Goal: Task Accomplishment & Management: Use online tool/utility

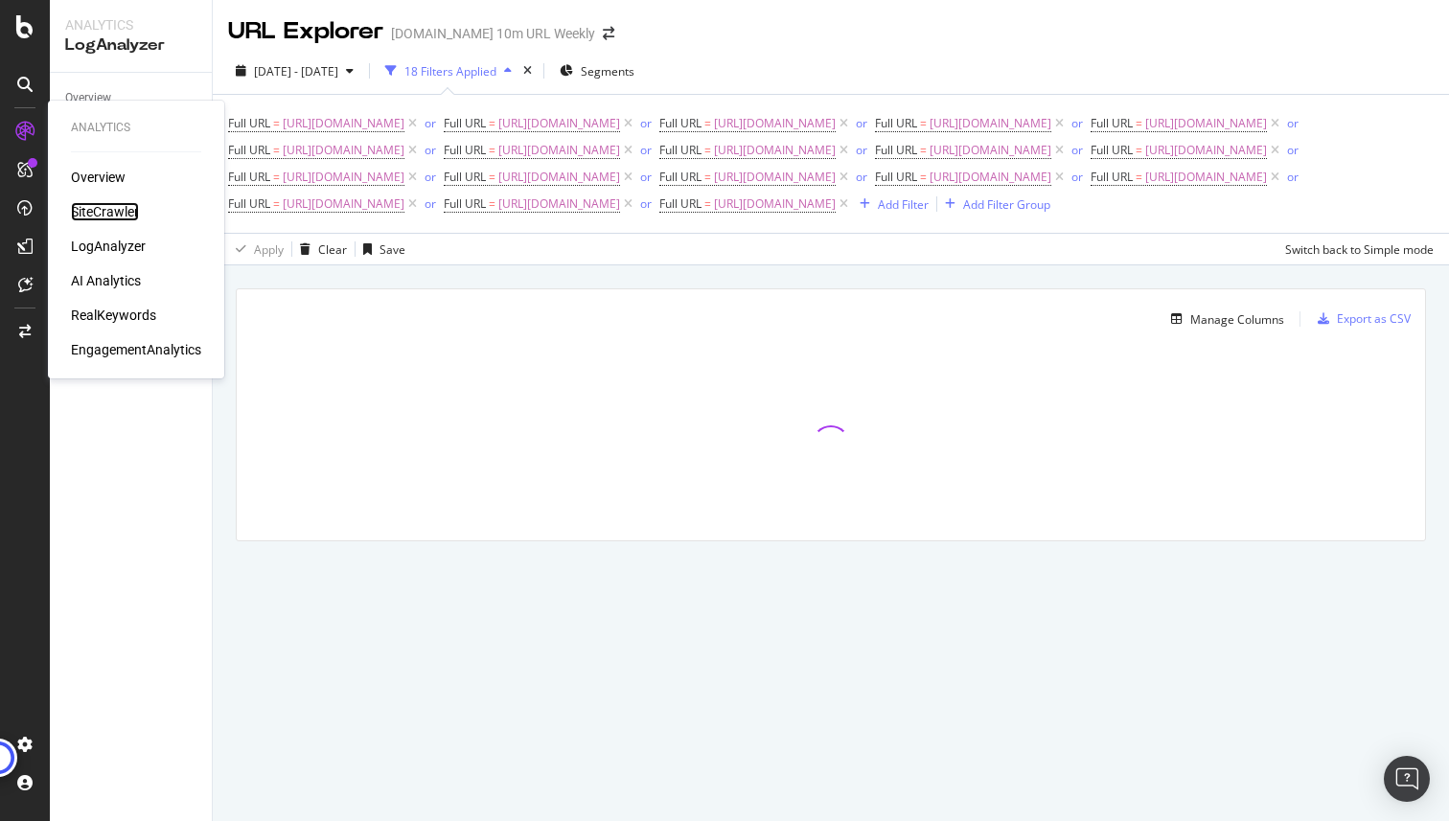
click at [119, 211] on div "SiteCrawler" at bounding box center [105, 211] width 68 height 19
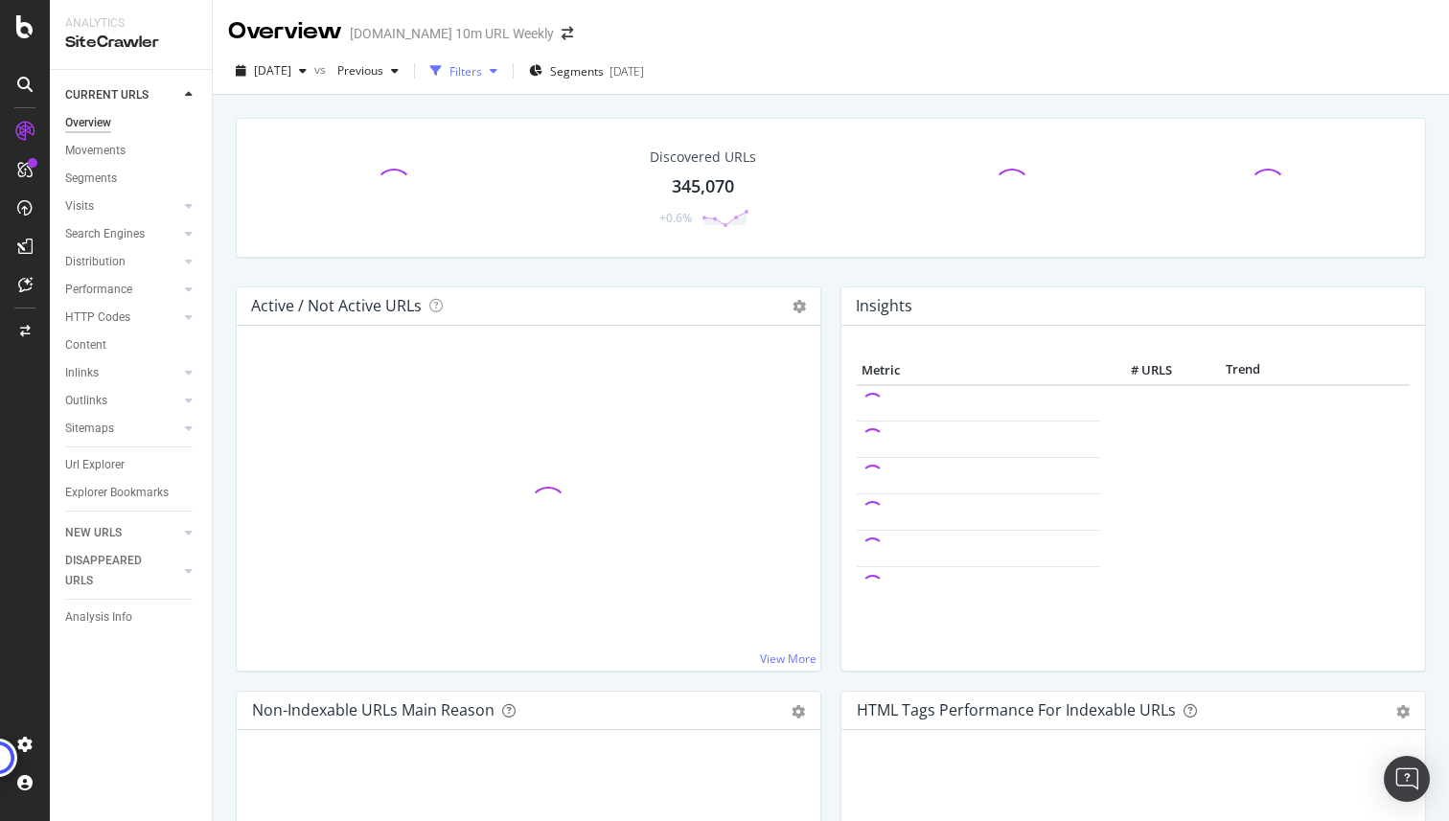
click at [482, 73] on div "Filters" at bounding box center [465, 71] width 33 height 16
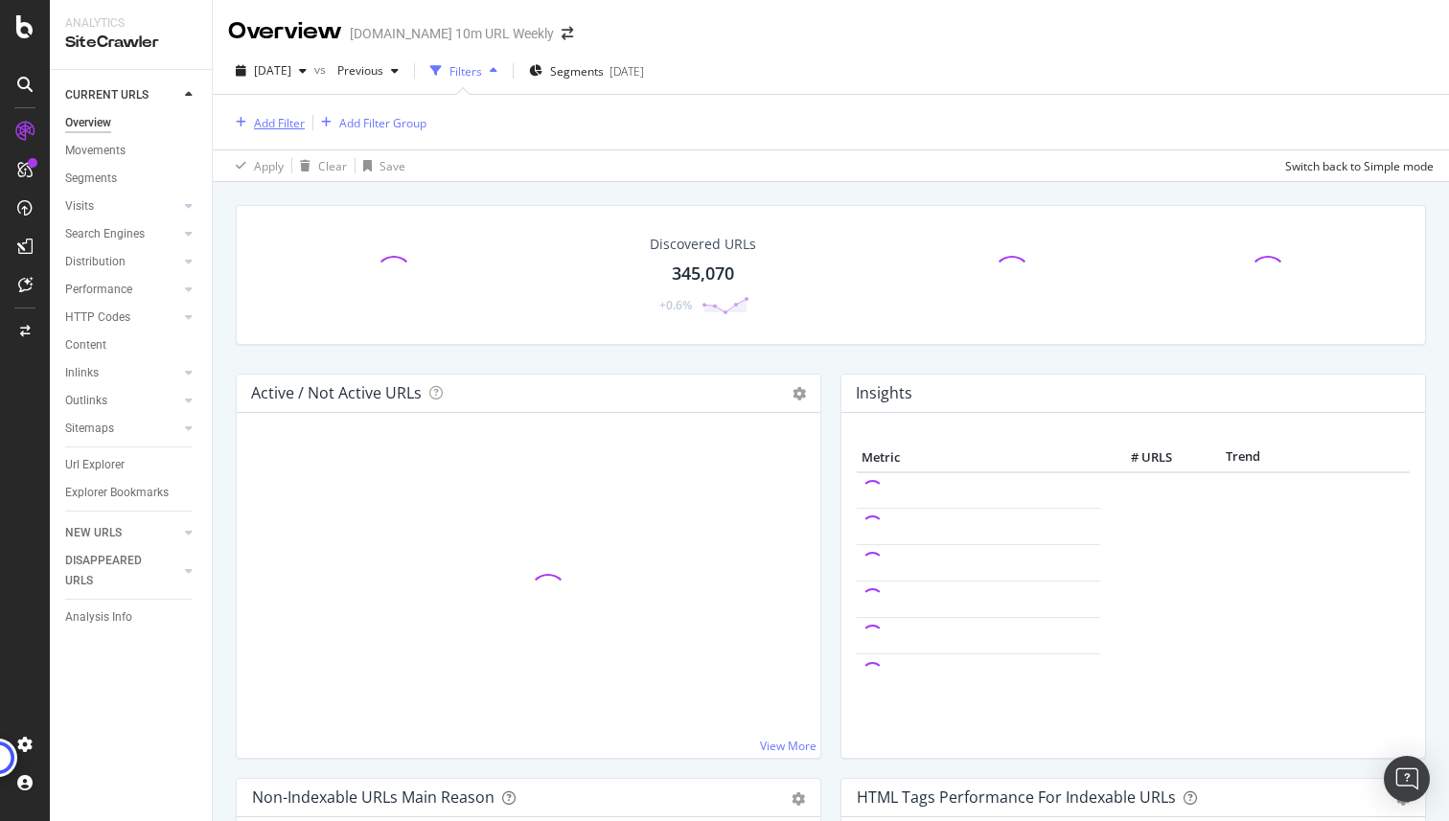
click at [264, 127] on div "Add Filter" at bounding box center [279, 123] width 51 height 16
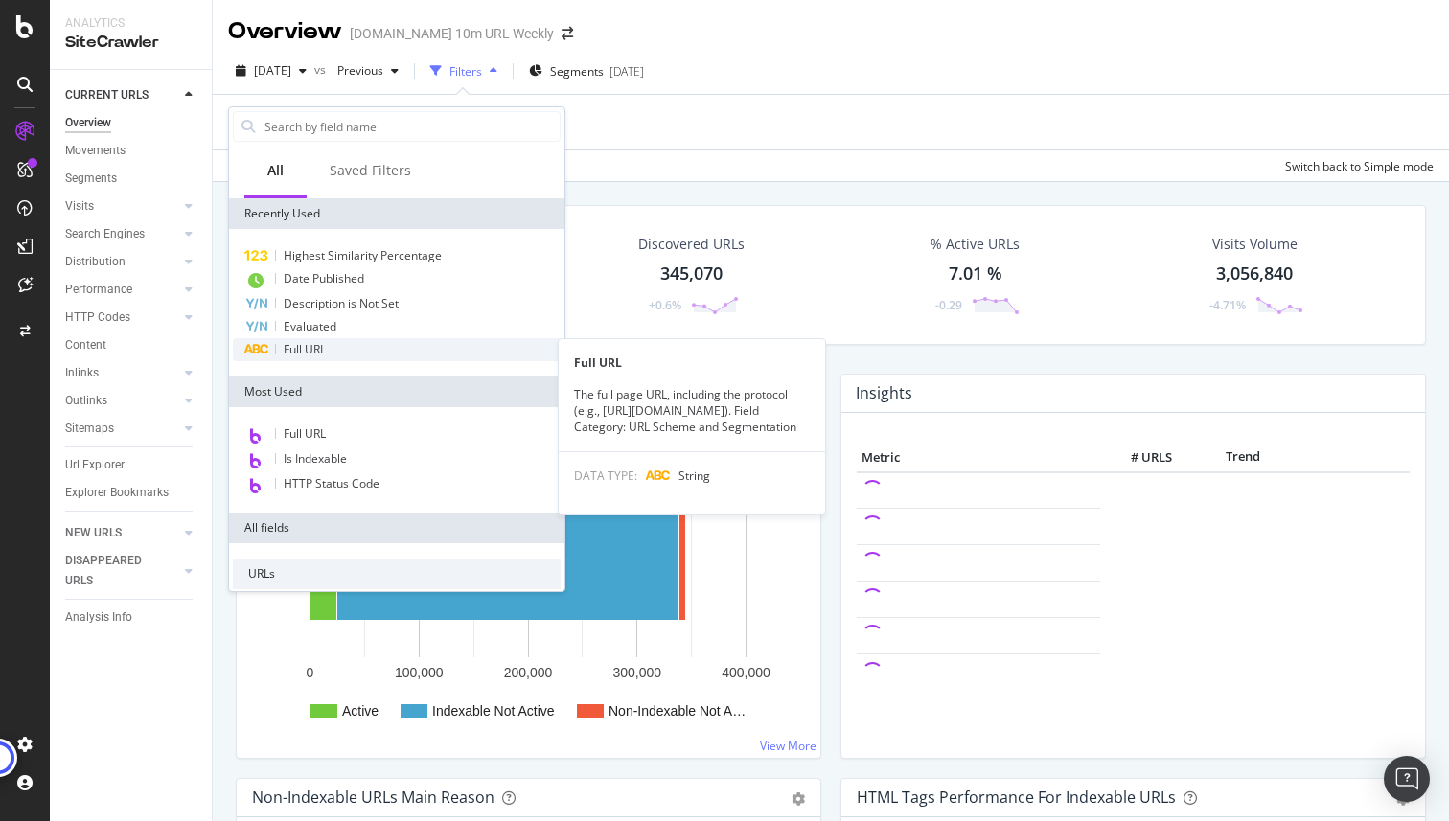
click at [293, 339] on div "Full URL" at bounding box center [397, 349] width 328 height 23
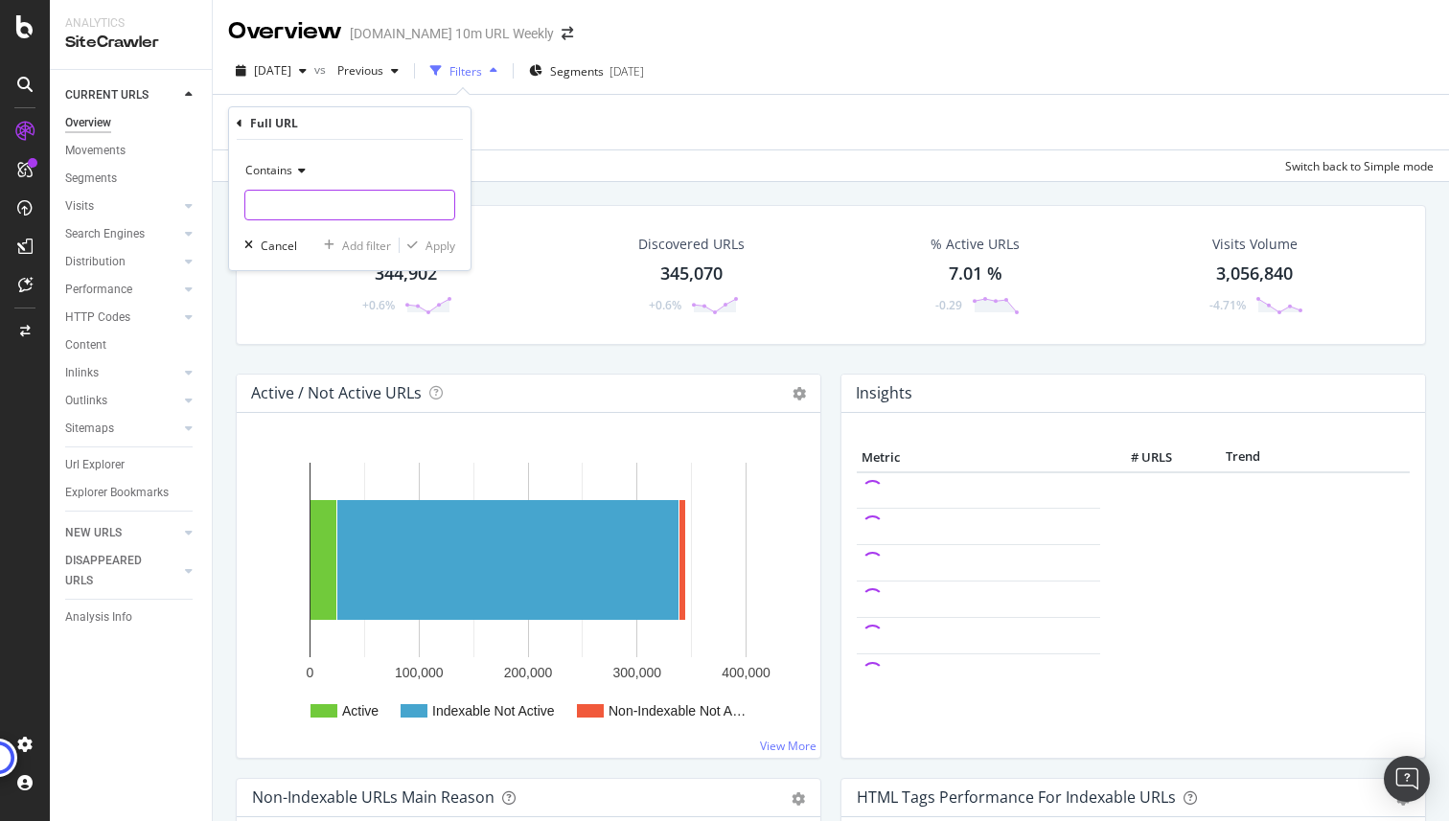
click at [286, 208] on input "text" at bounding box center [349, 205] width 209 height 31
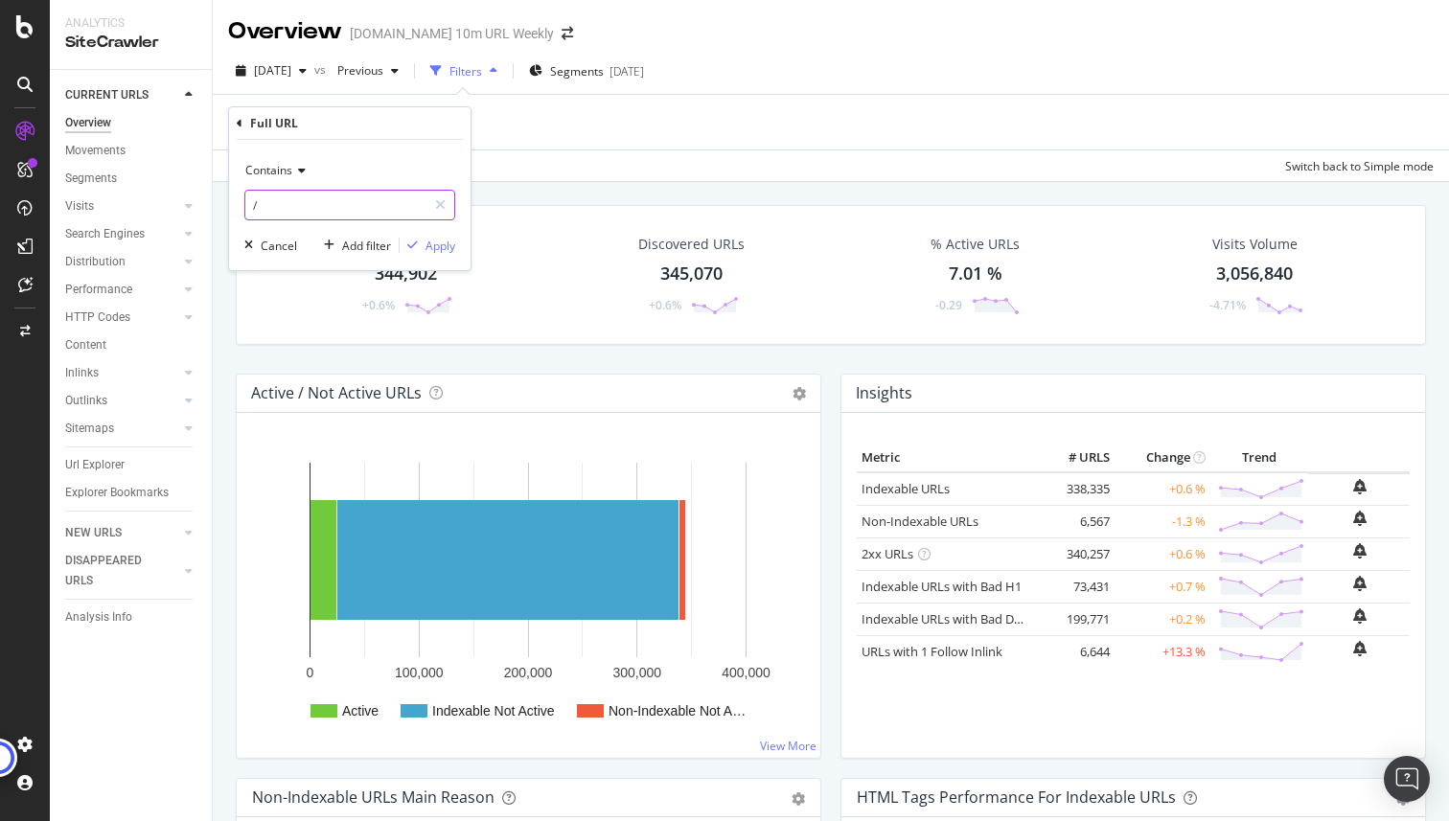
paste input "2061982"
type input "/2061982/"
click at [451, 249] on div "Apply" at bounding box center [440, 246] width 30 height 16
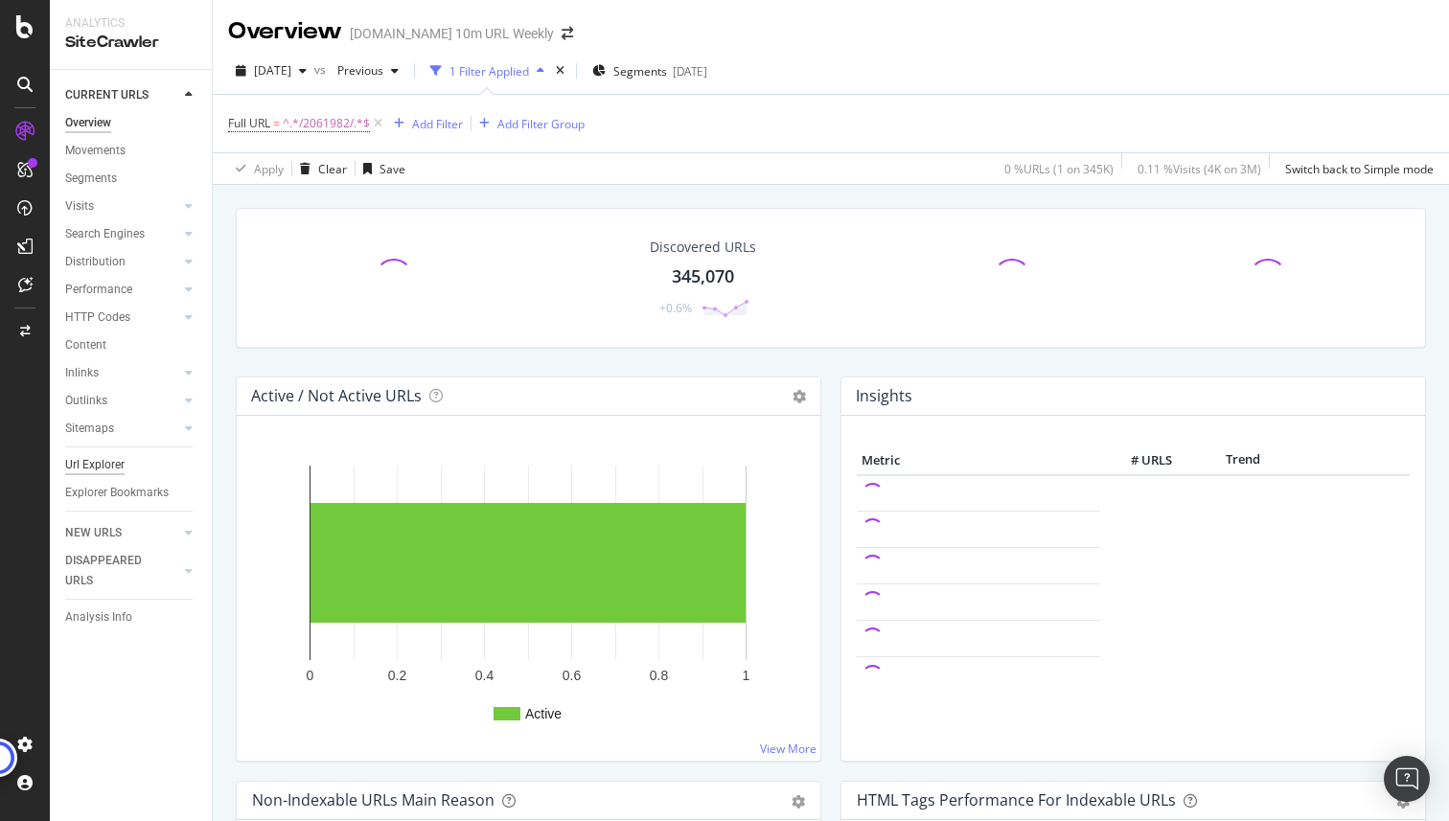
click at [103, 455] on div "Url Explorer" at bounding box center [94, 465] width 59 height 20
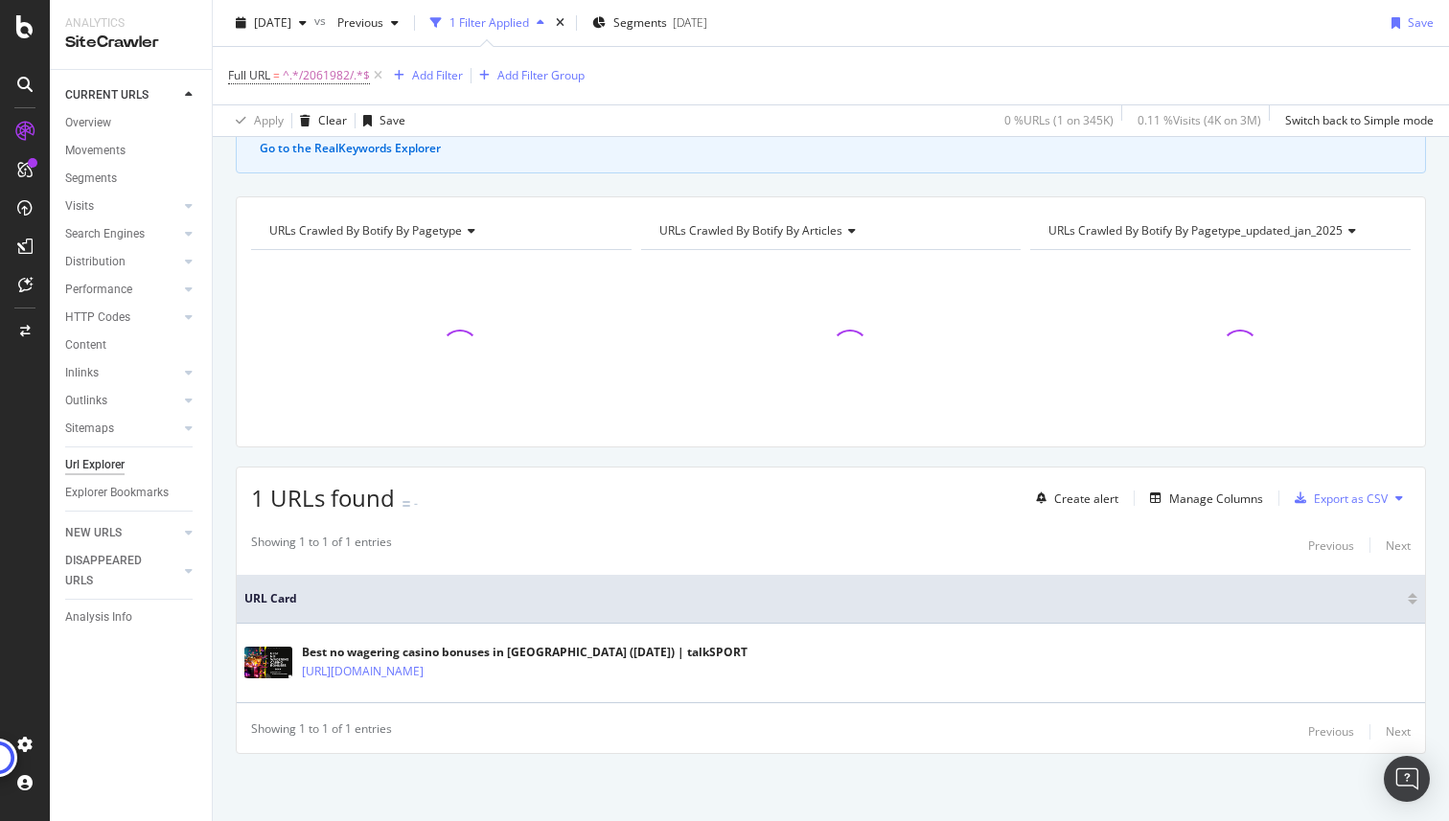
scroll to position [135, 0]
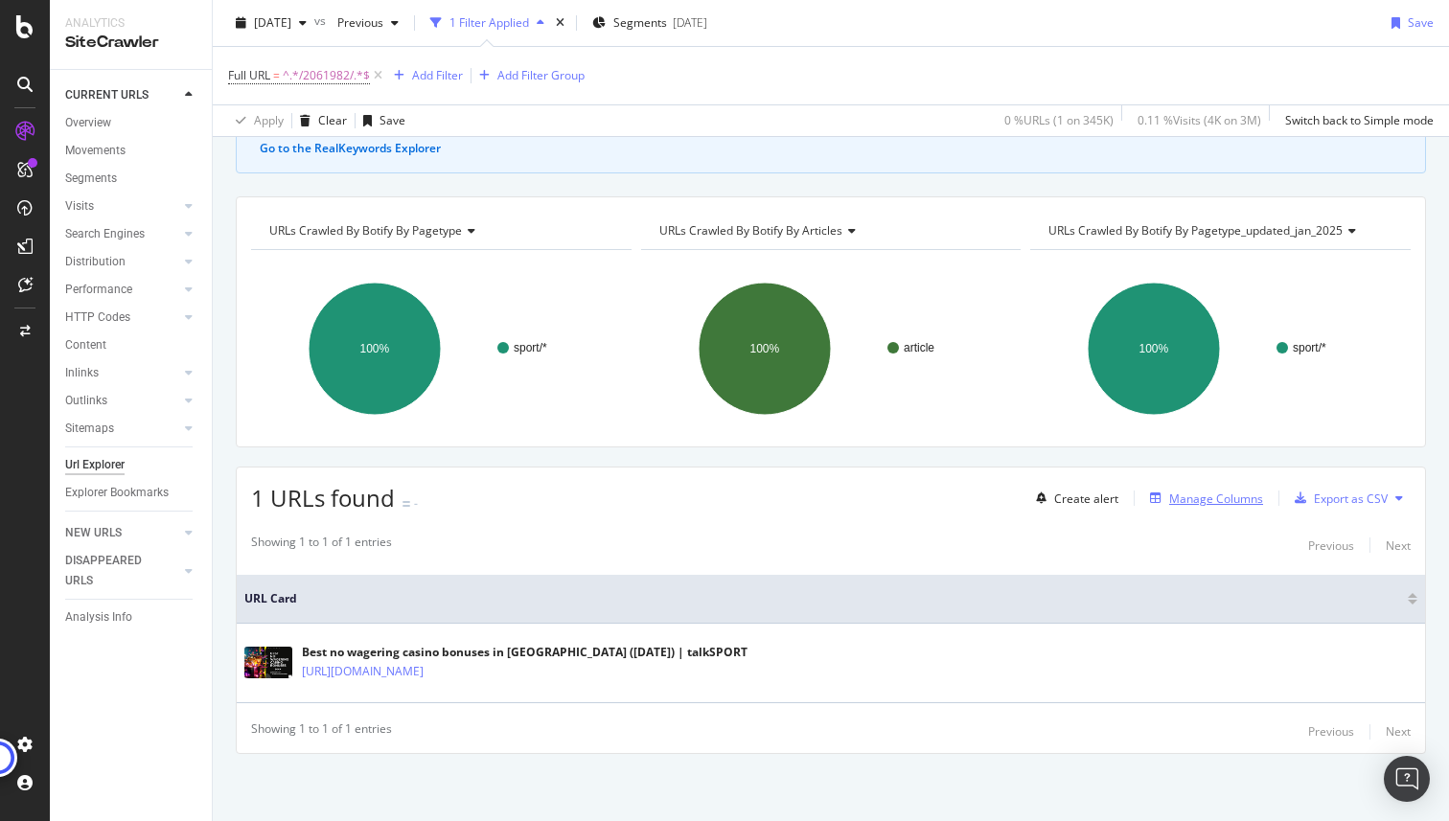
click at [1186, 498] on div "Manage Columns" at bounding box center [1216, 499] width 94 height 16
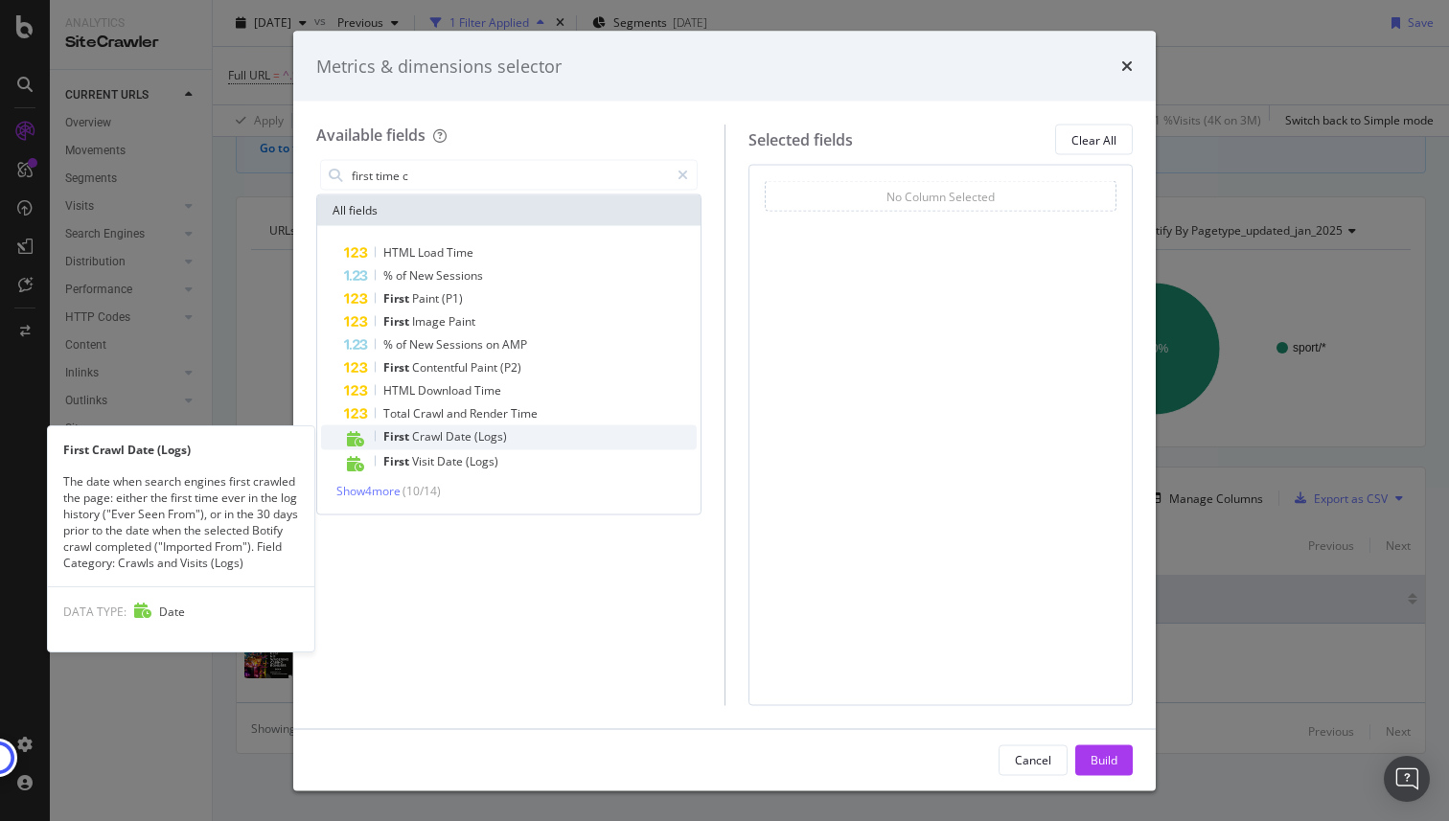
type input "first time c"
click at [462, 430] on span "Date" at bounding box center [460, 436] width 29 height 16
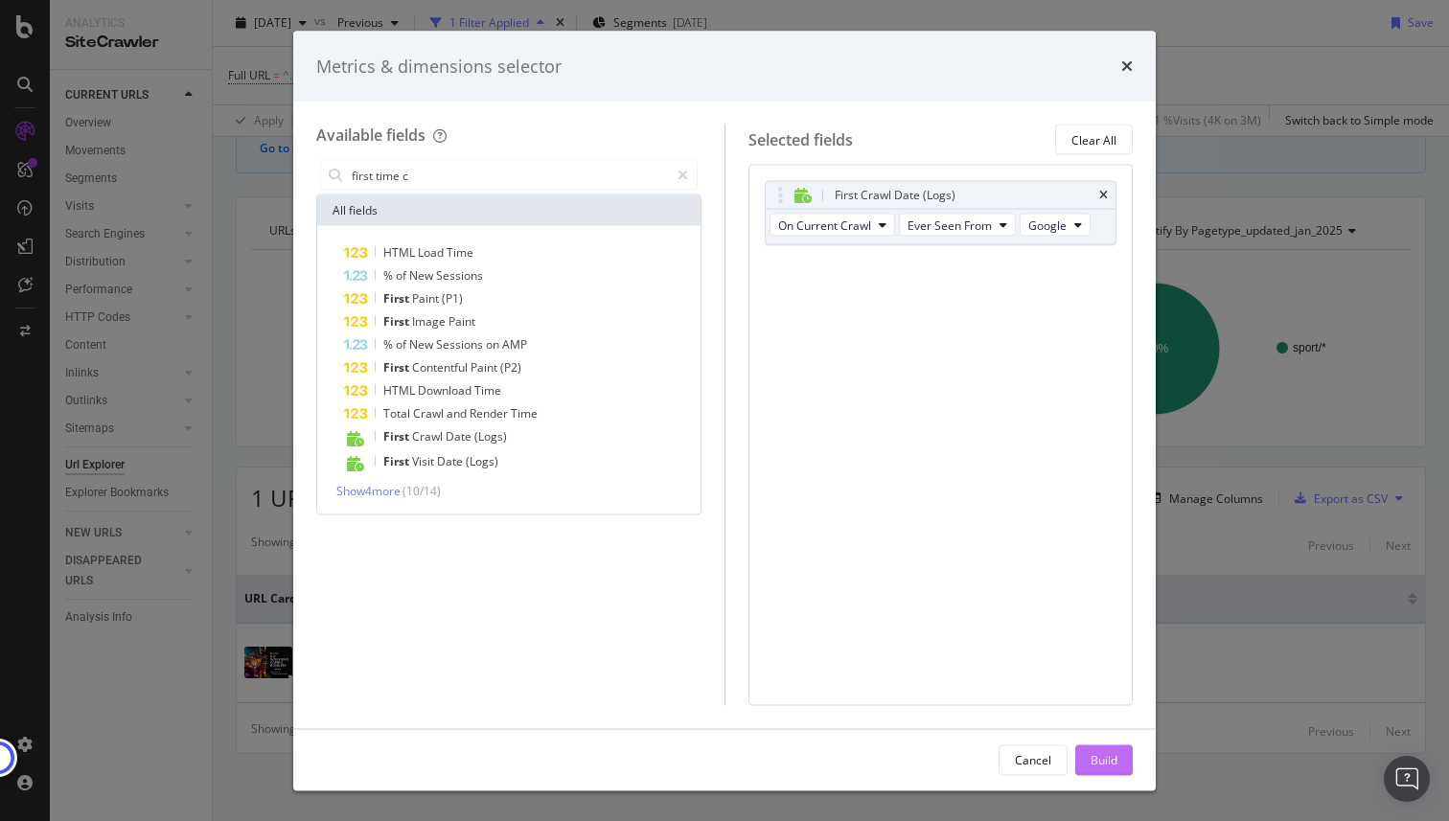
click at [1086, 754] on button "Build" at bounding box center [1103, 759] width 57 height 31
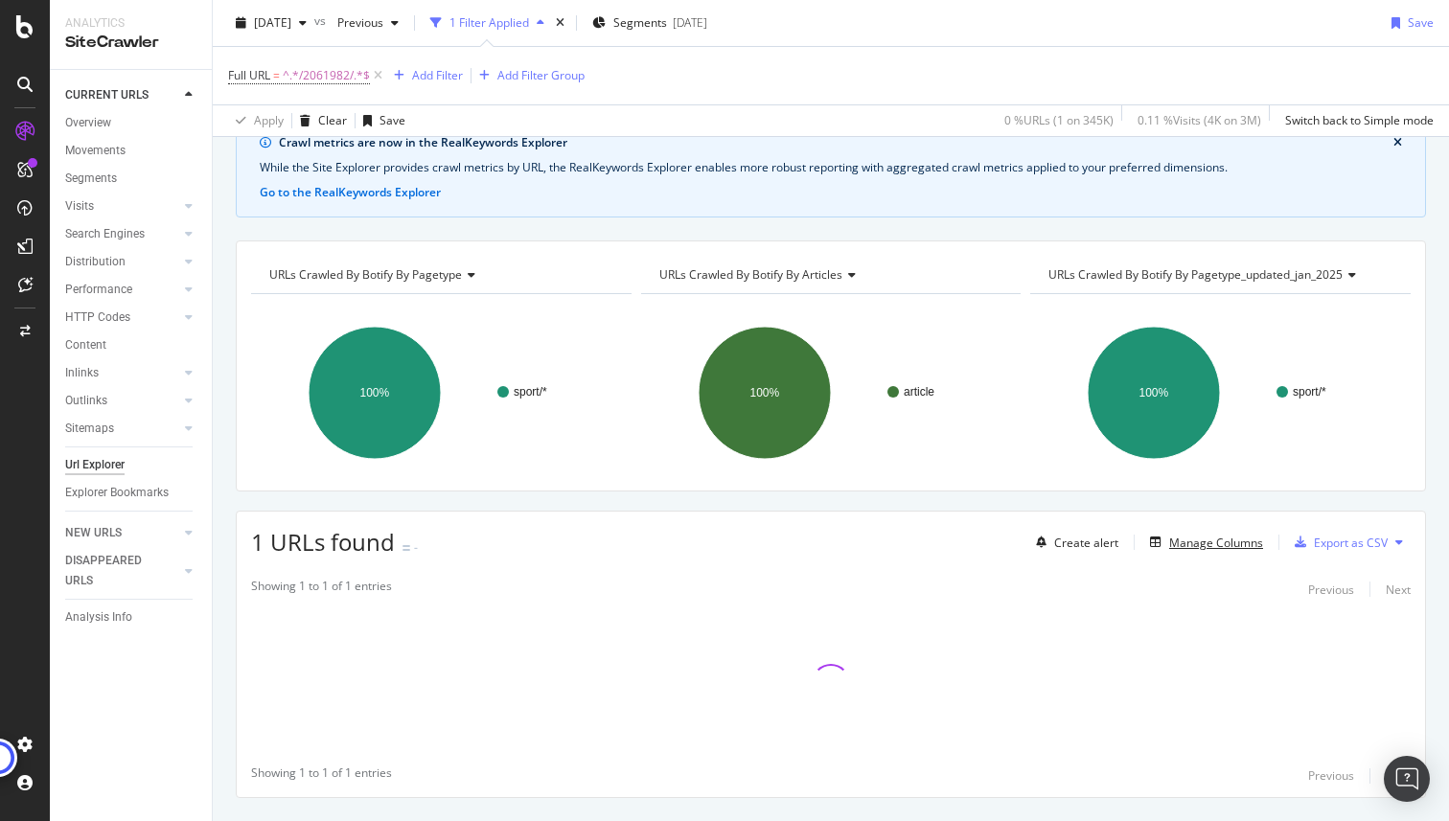
scroll to position [101, 0]
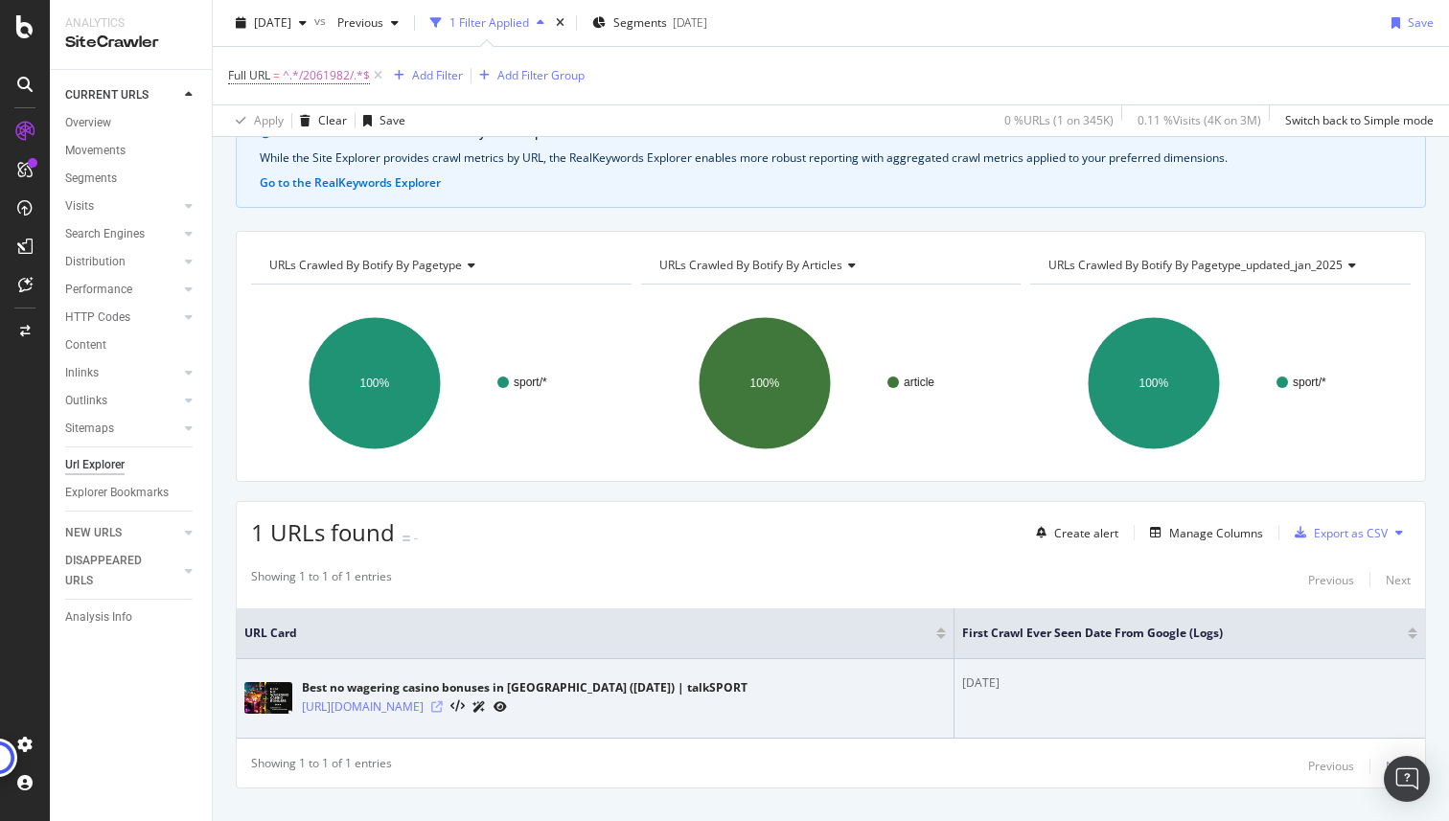
click at [443, 709] on icon at bounding box center [436, 706] width 11 height 11
drag, startPoint x: 1026, startPoint y: 685, endPoint x: 946, endPoint y: 685, distance: 80.5
click at [954, 685] on td "[DATE]" at bounding box center [1189, 699] width 470 height 80
copy div "[DATE]"
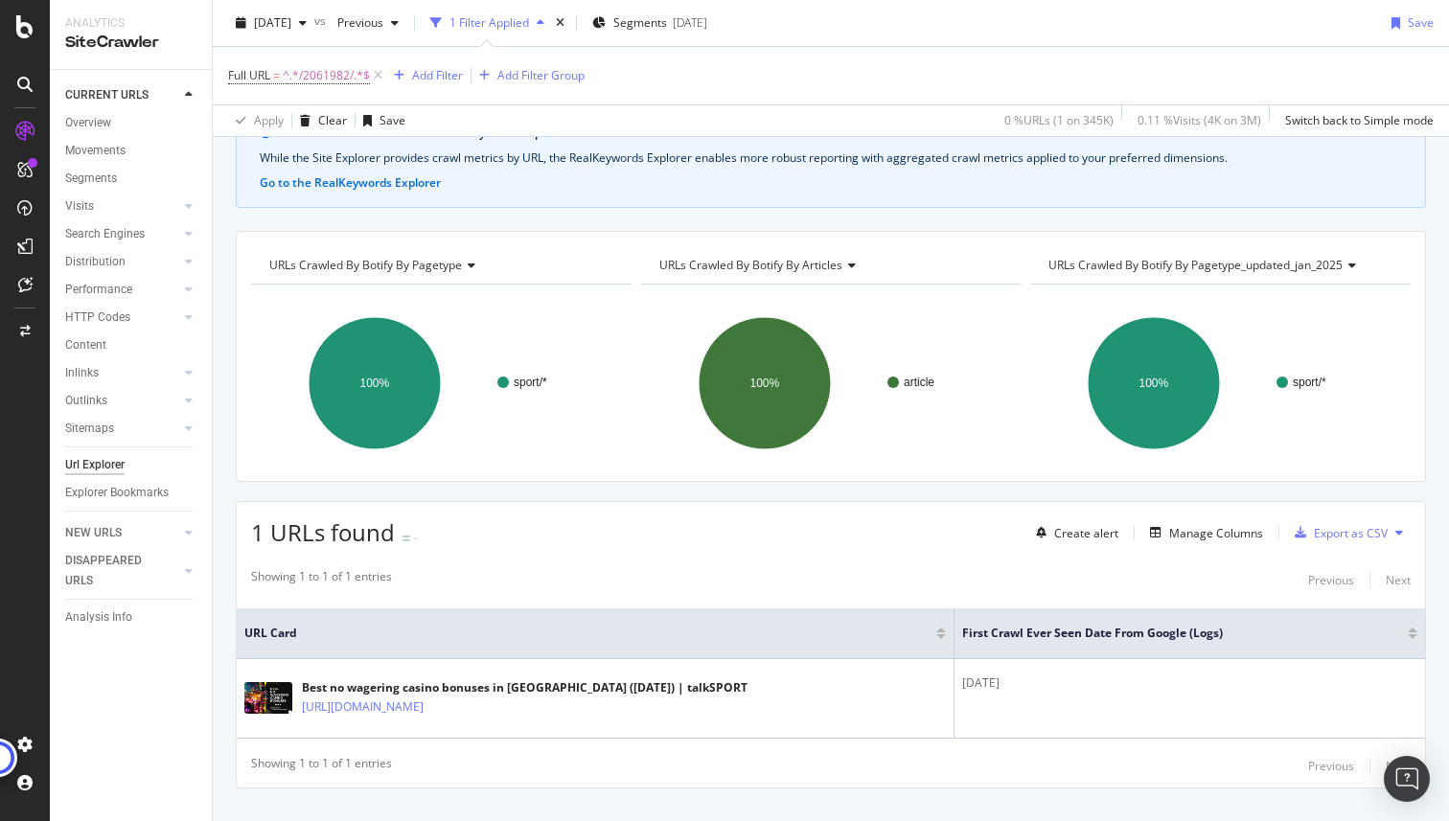
click at [725, 530] on div "1 URLs found - Create alert Manage Columns Export as CSV" at bounding box center [831, 525] width 1188 height 47
click at [439, 76] on div "Add Filter" at bounding box center [437, 75] width 51 height 16
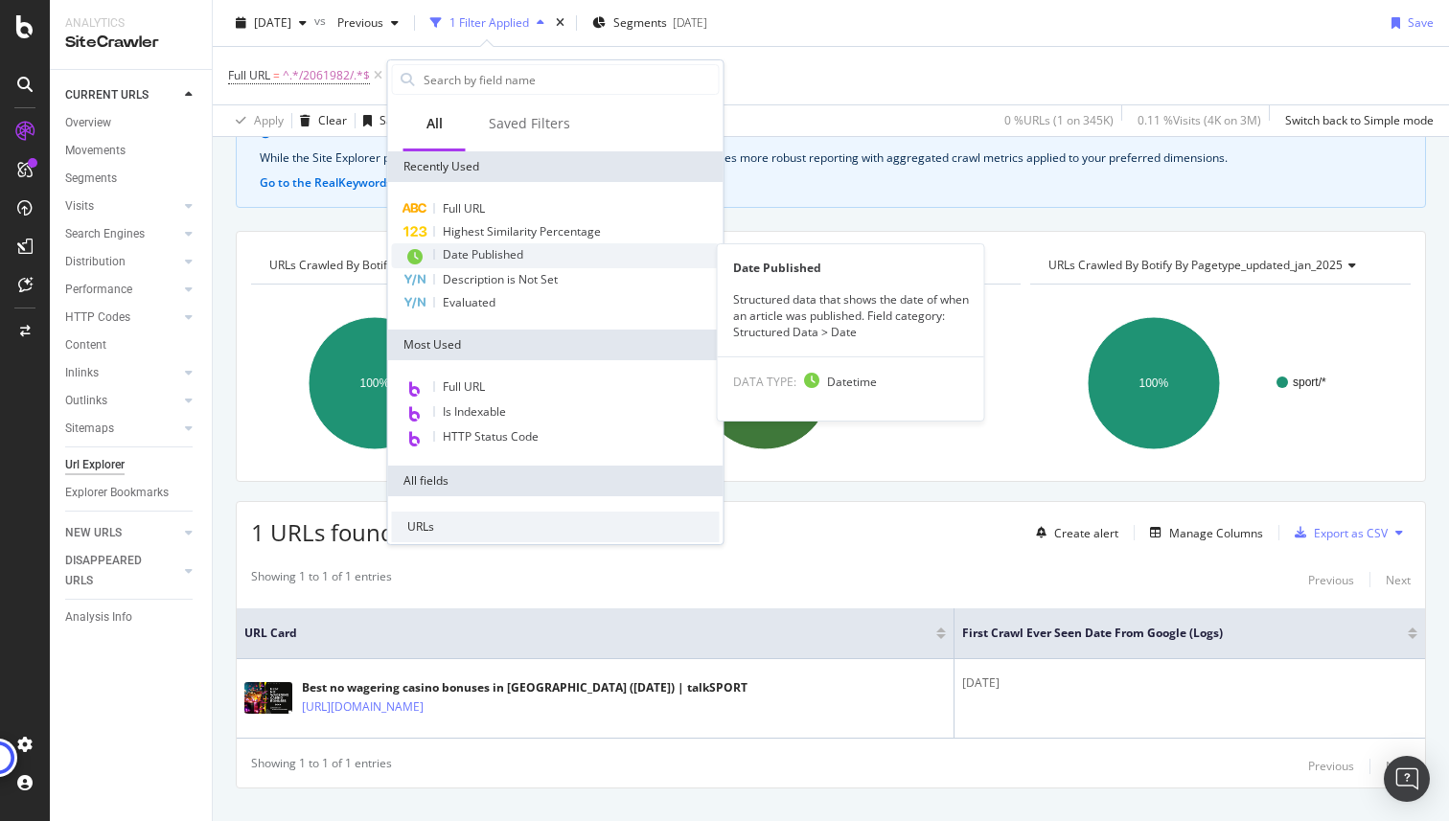
click at [471, 255] on span "Date Published" at bounding box center [483, 254] width 80 height 16
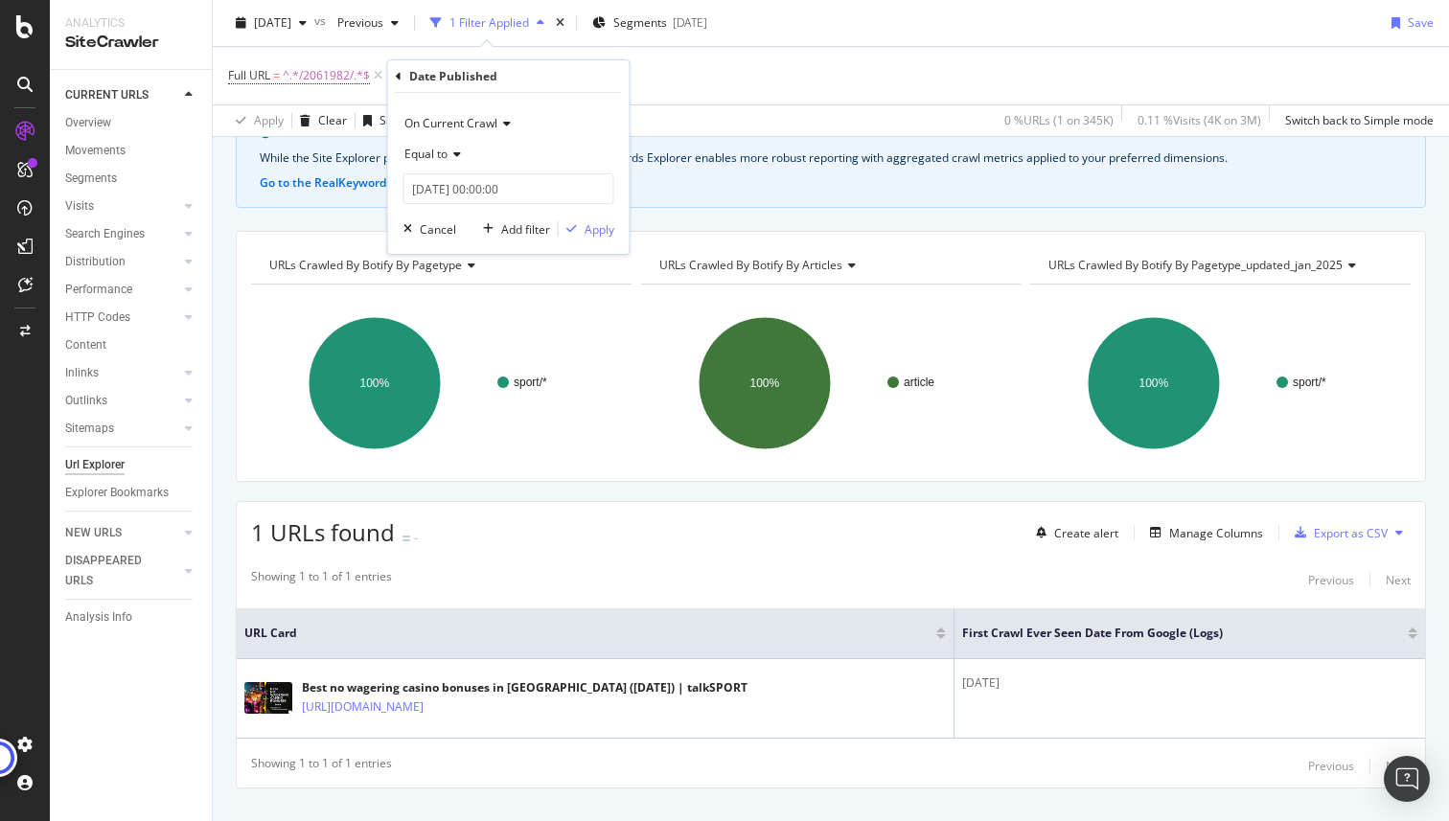
click at [453, 151] on icon at bounding box center [453, 154] width 13 height 11
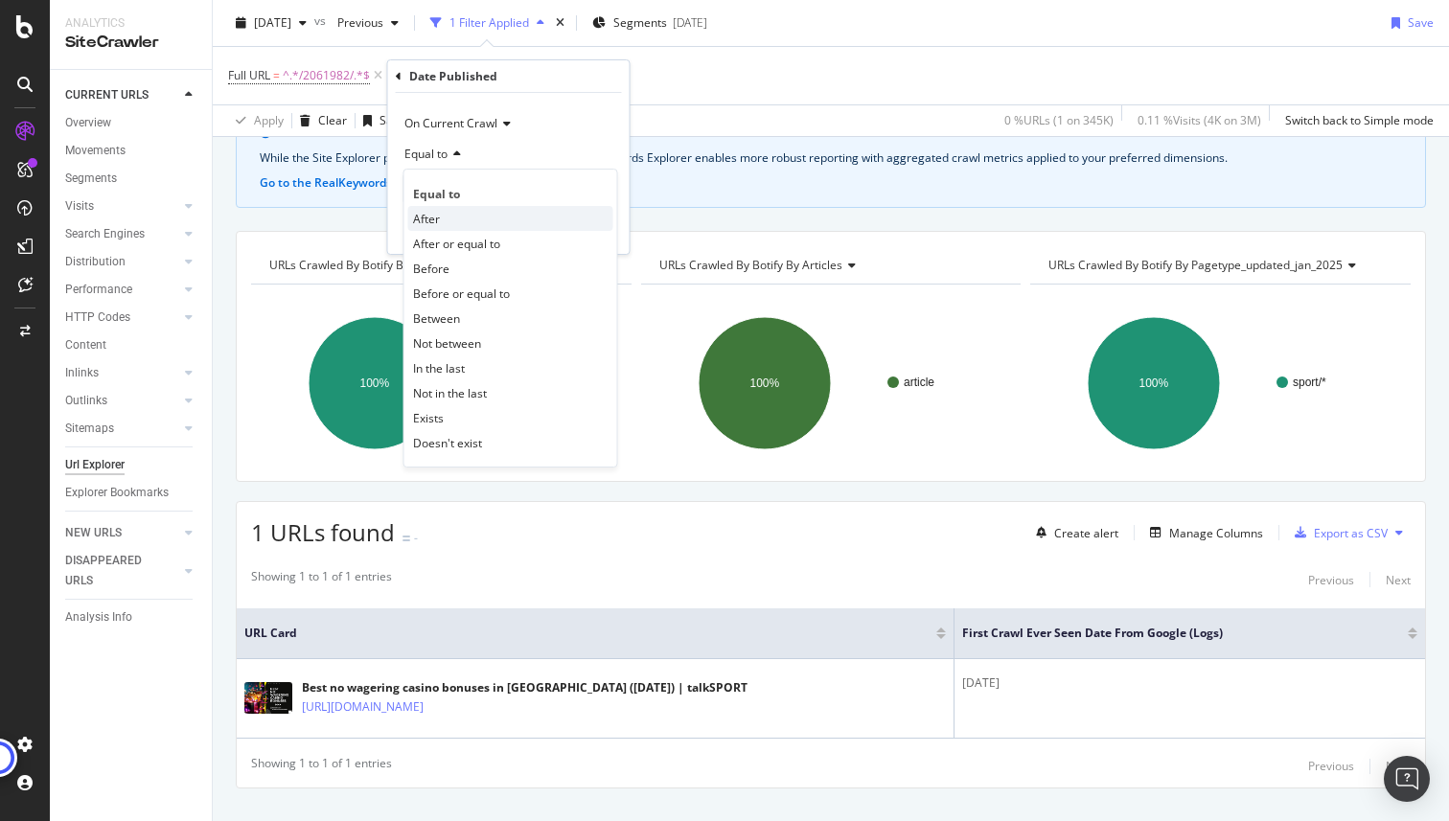
click at [442, 214] on div "After" at bounding box center [510, 218] width 205 height 25
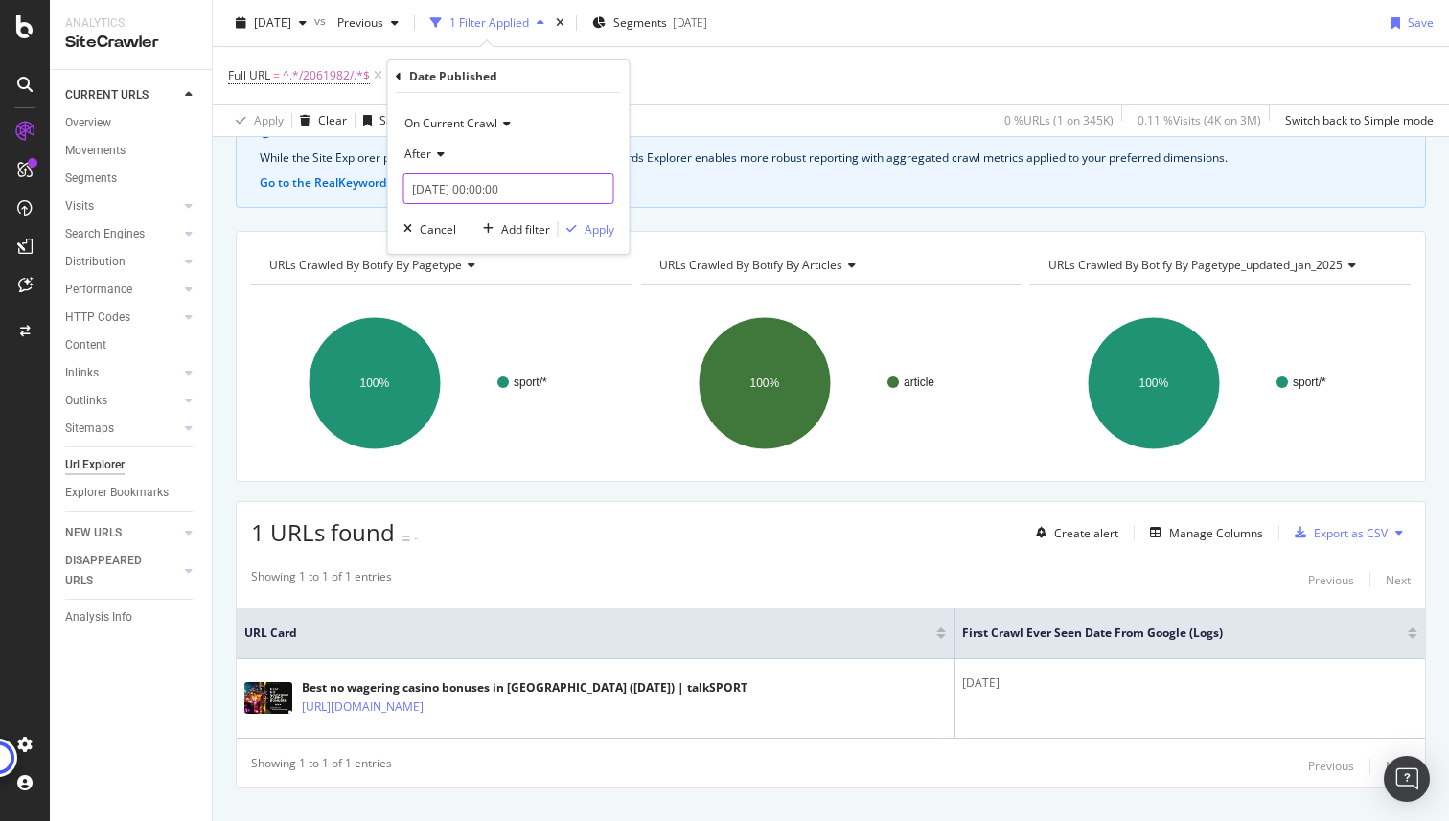
click at [443, 180] on input "[DATE] 00:00:00" at bounding box center [508, 188] width 211 height 31
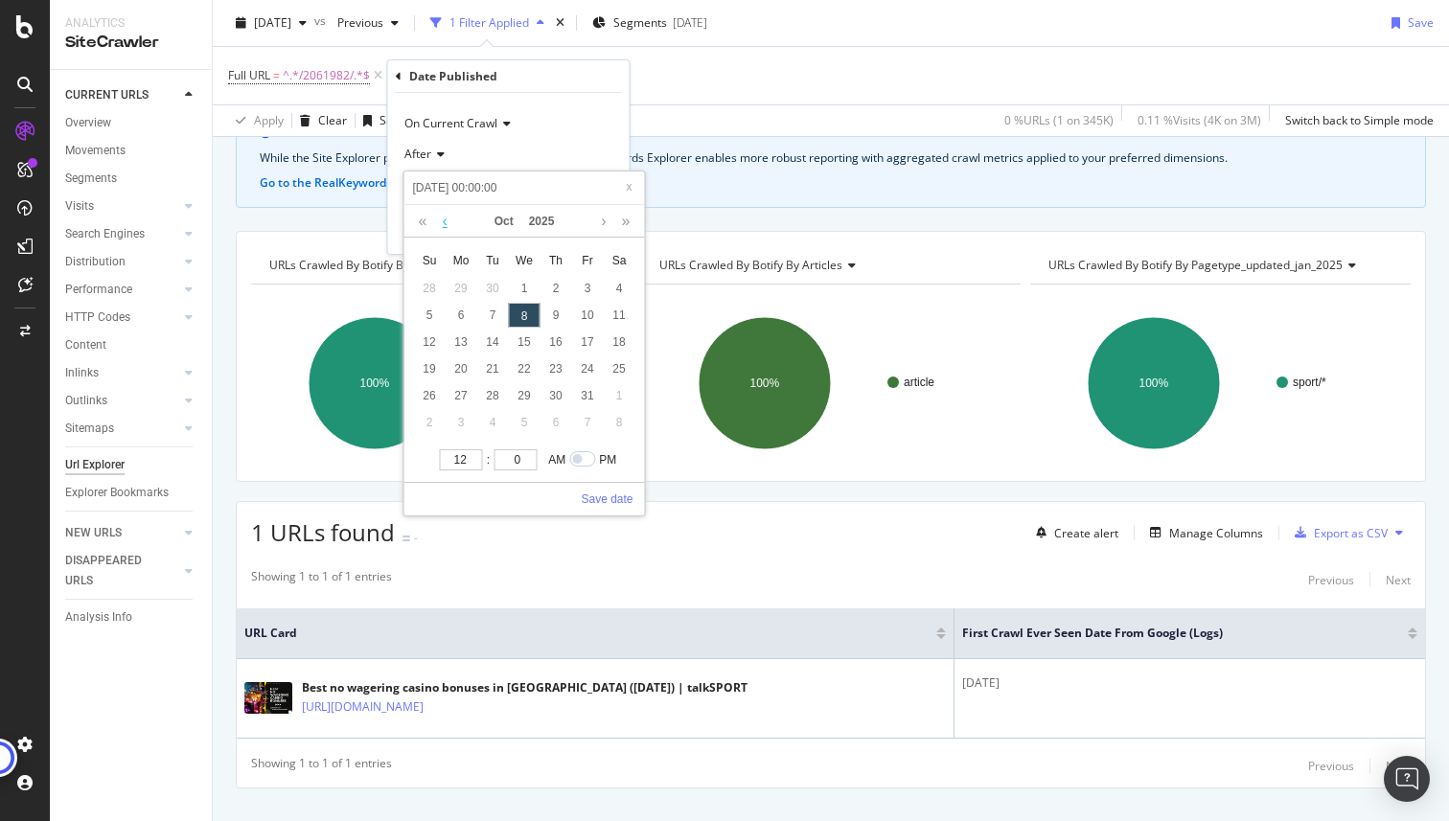
click at [442, 221] on link at bounding box center [445, 221] width 14 height 33
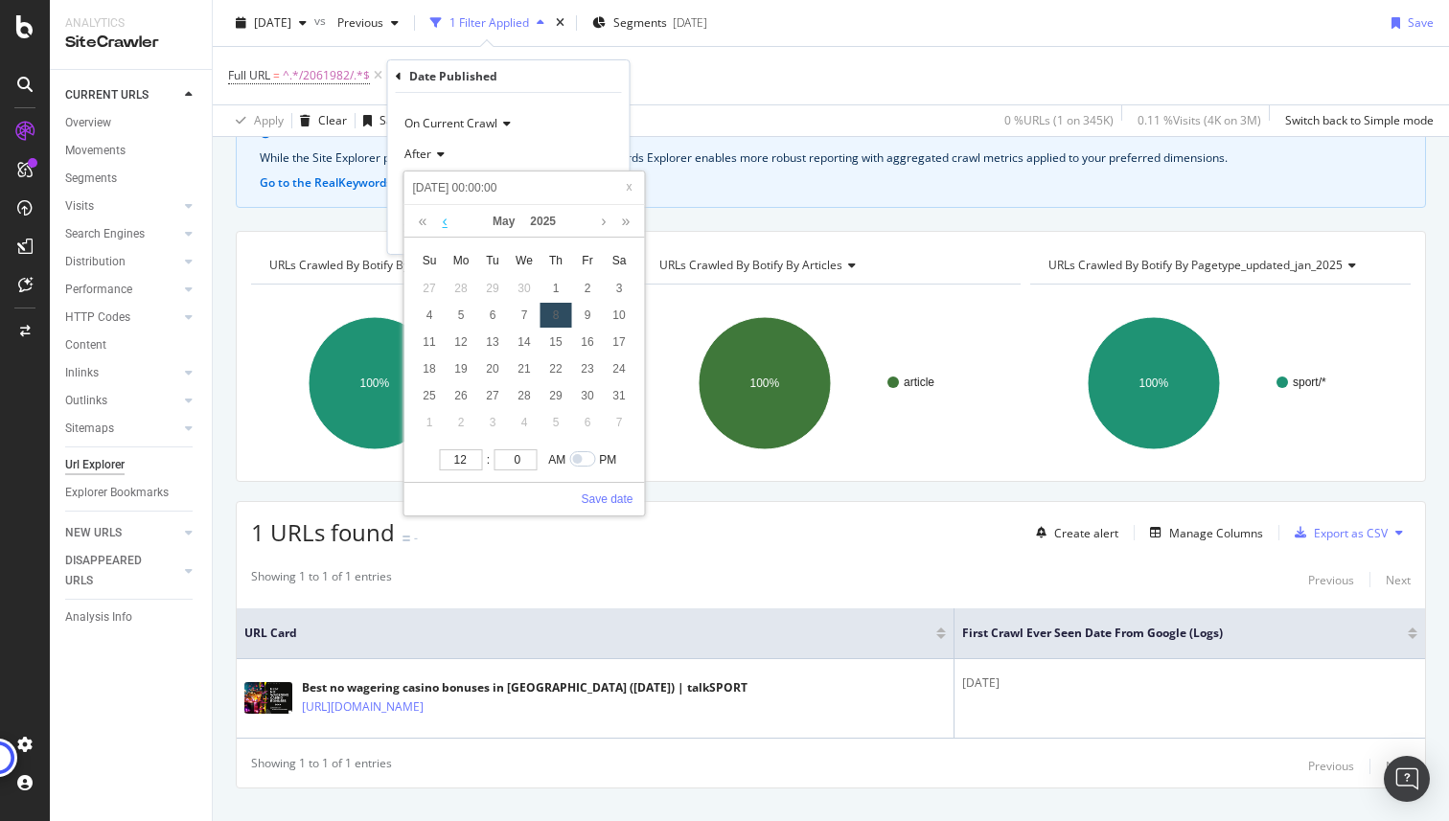
click at [442, 221] on link at bounding box center [445, 221] width 14 height 33
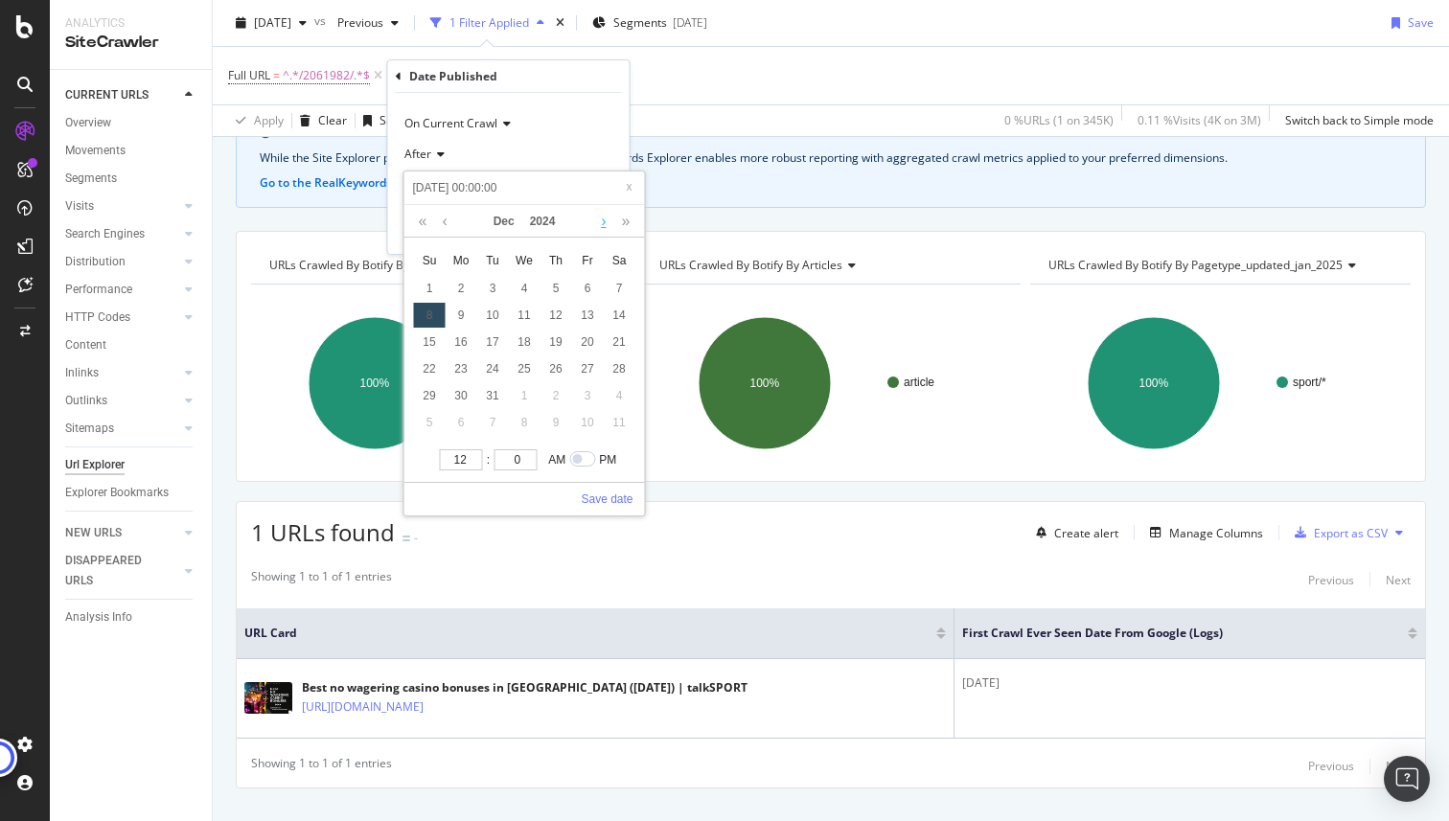
click at [598, 221] on link at bounding box center [603, 221] width 14 height 33
click at [520, 286] on div "1" at bounding box center [525, 288] width 32 height 25
type input "[DATE] 00:00:00"
click at [603, 226] on link at bounding box center [603, 221] width 14 height 33
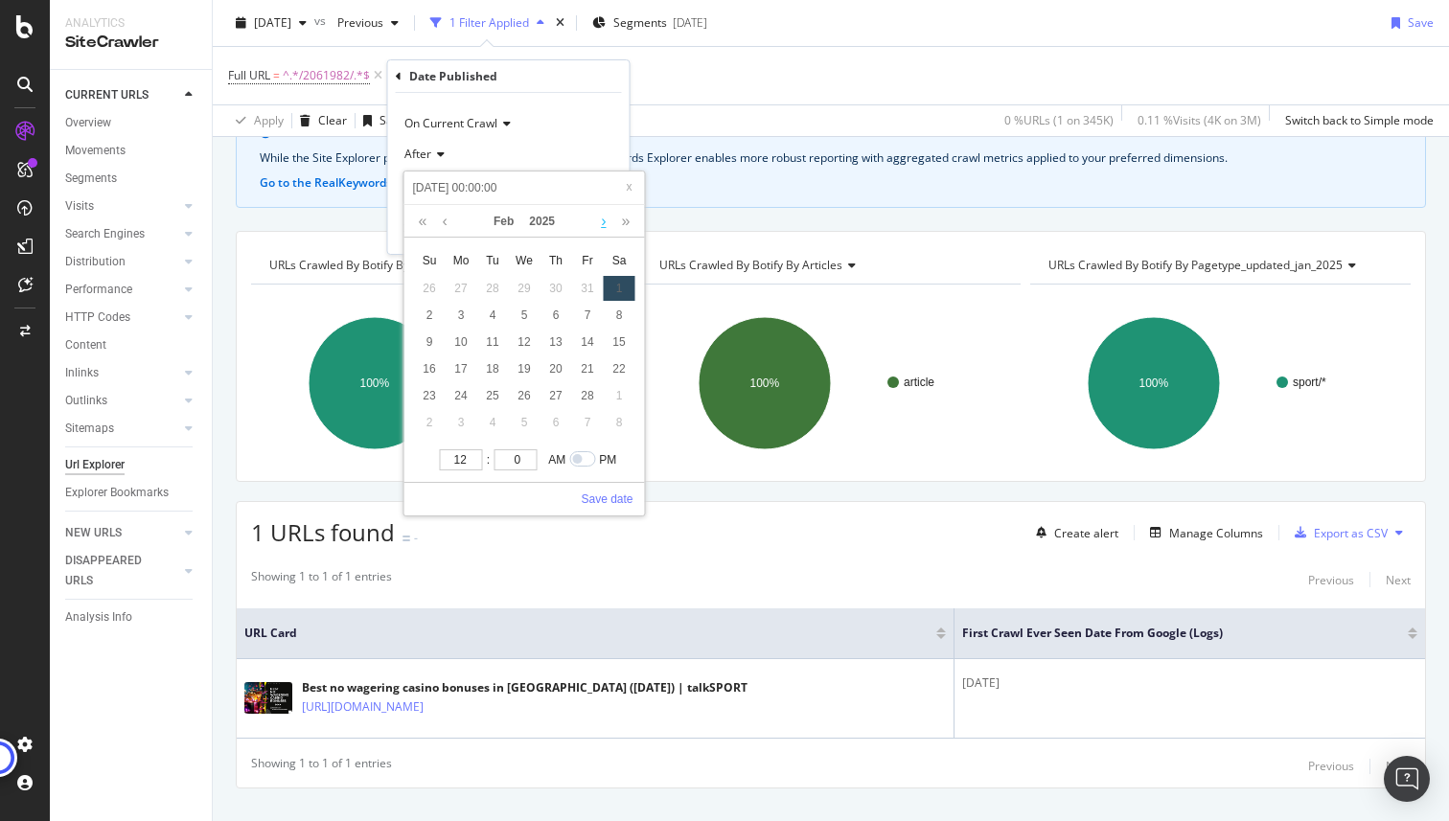
click at [603, 226] on link at bounding box center [603, 221] width 14 height 33
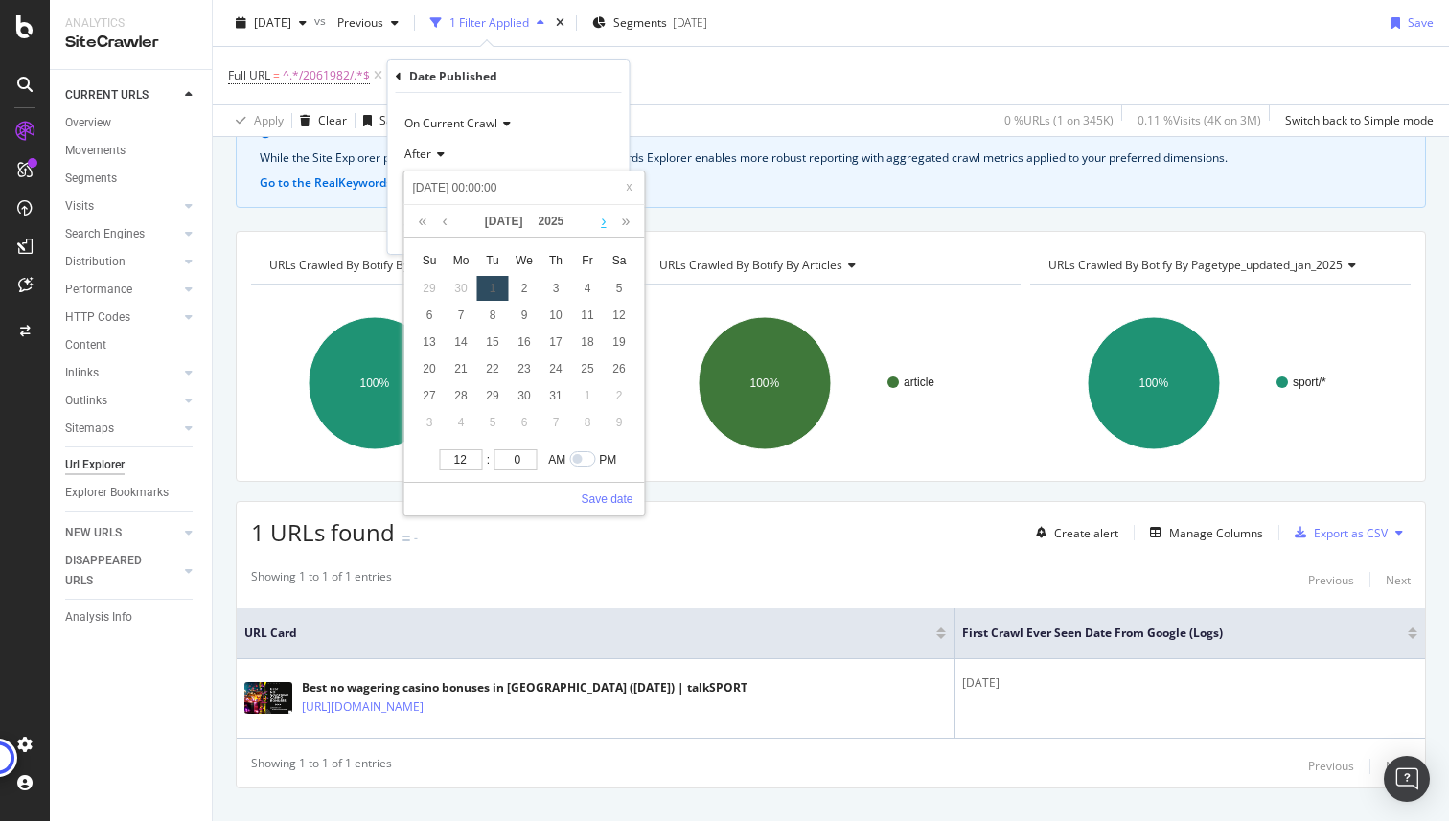
click at [603, 226] on link at bounding box center [603, 221] width 14 height 33
click at [464, 285] on div "1" at bounding box center [462, 288] width 32 height 25
type input "[DATE] 00:00:00"
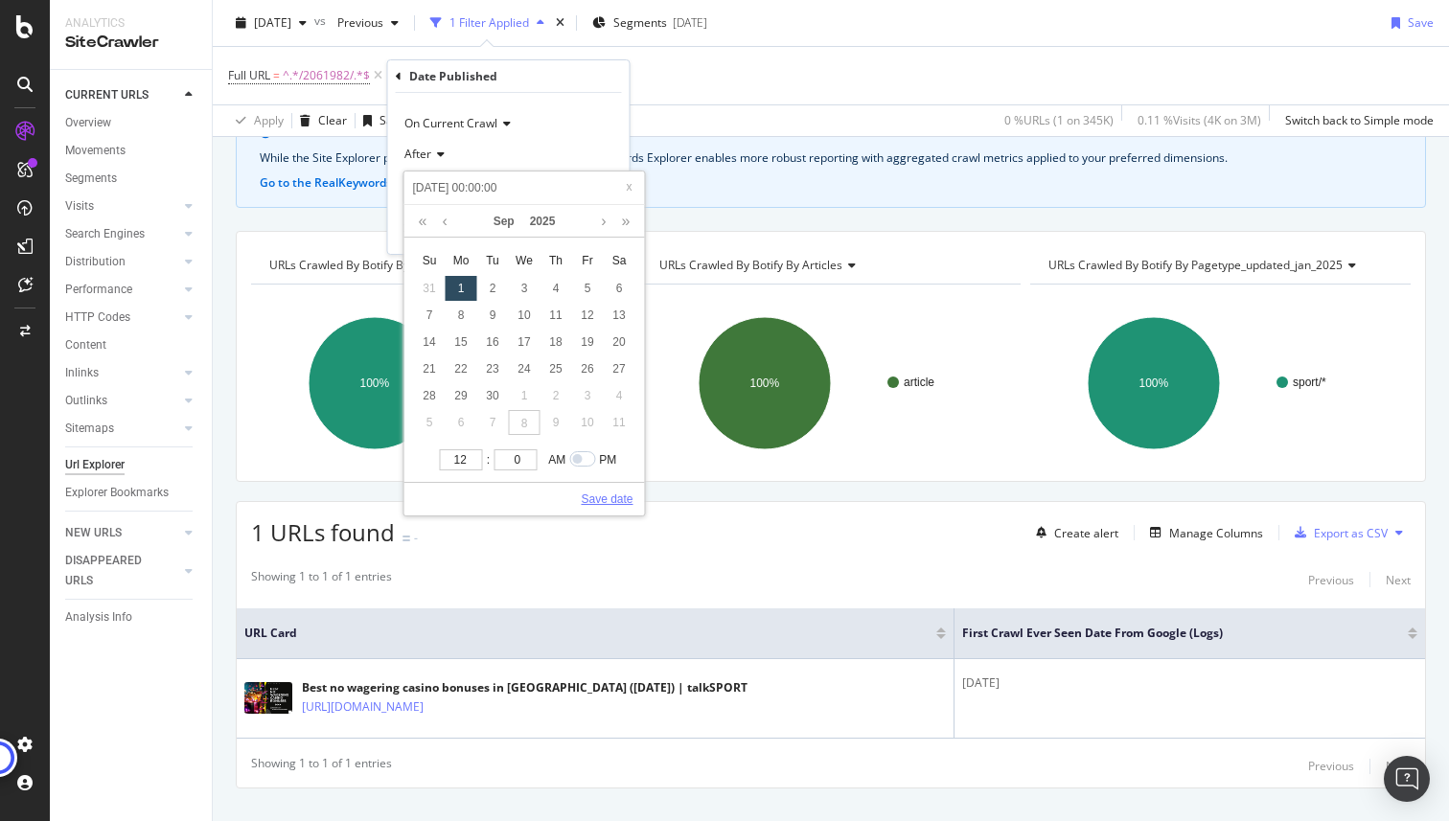
click at [594, 493] on link "Save date" at bounding box center [607, 499] width 52 height 17
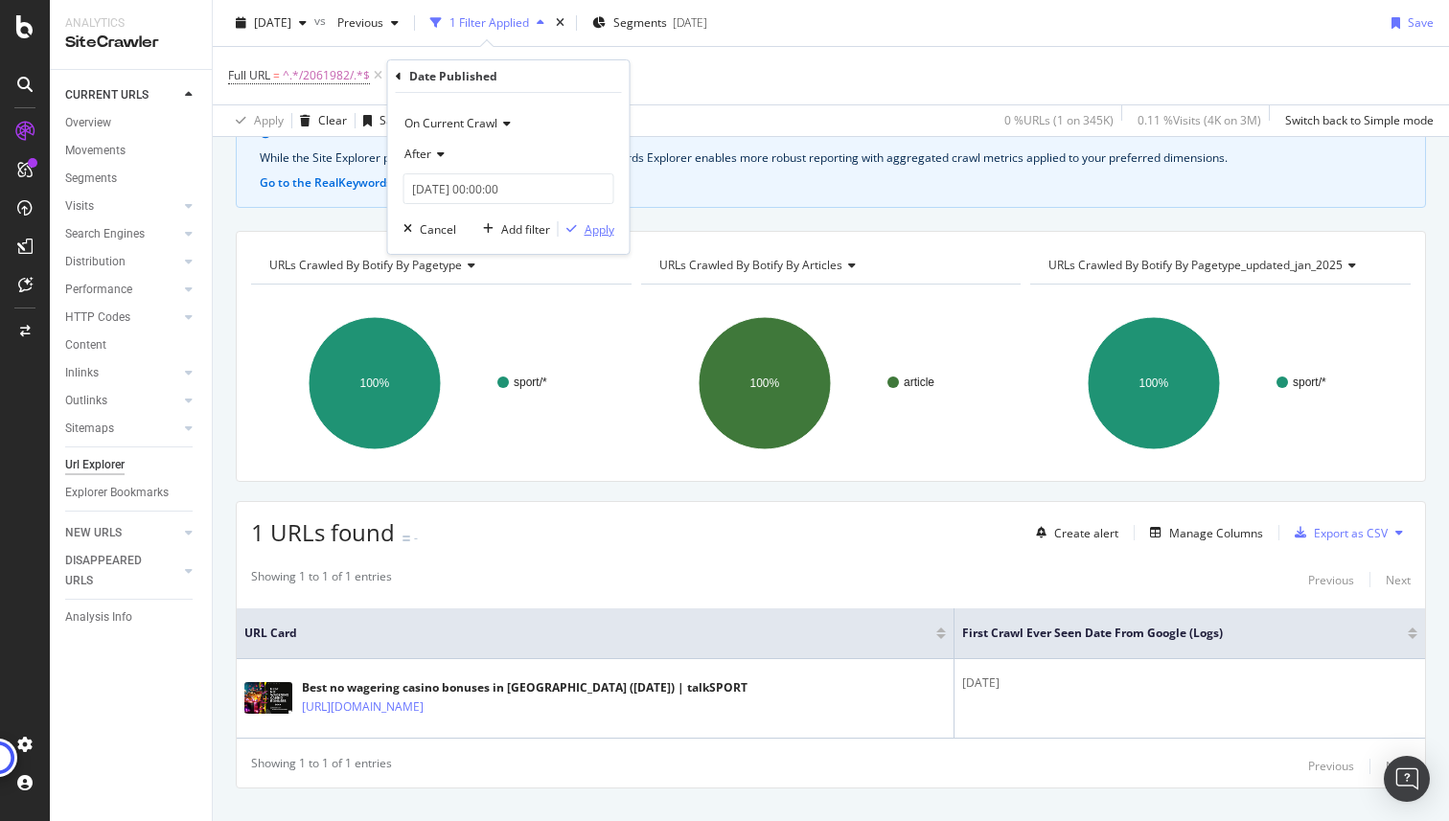
click at [588, 230] on div "Apply" at bounding box center [599, 229] width 30 height 16
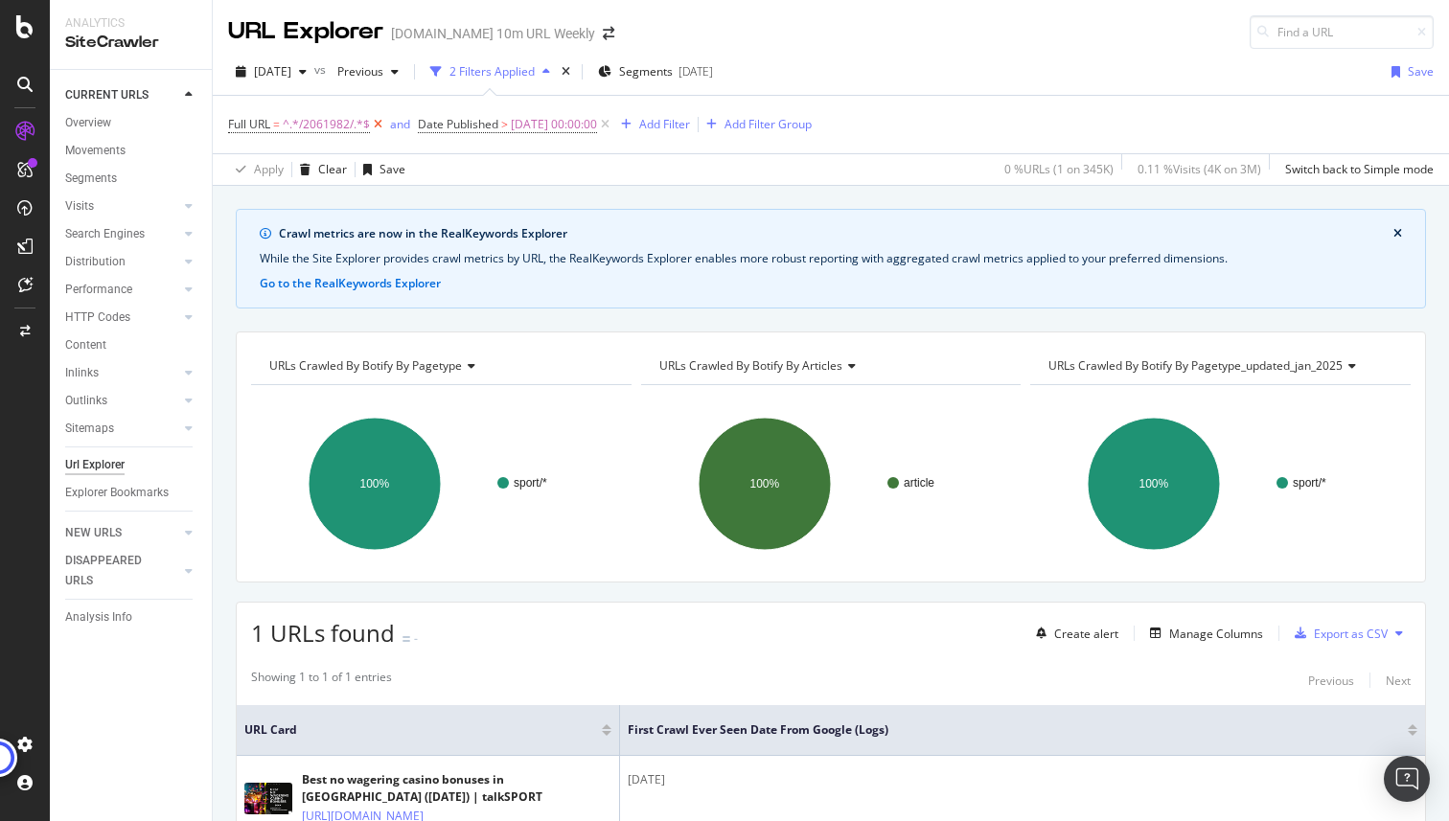
click at [379, 122] on icon at bounding box center [378, 124] width 16 height 19
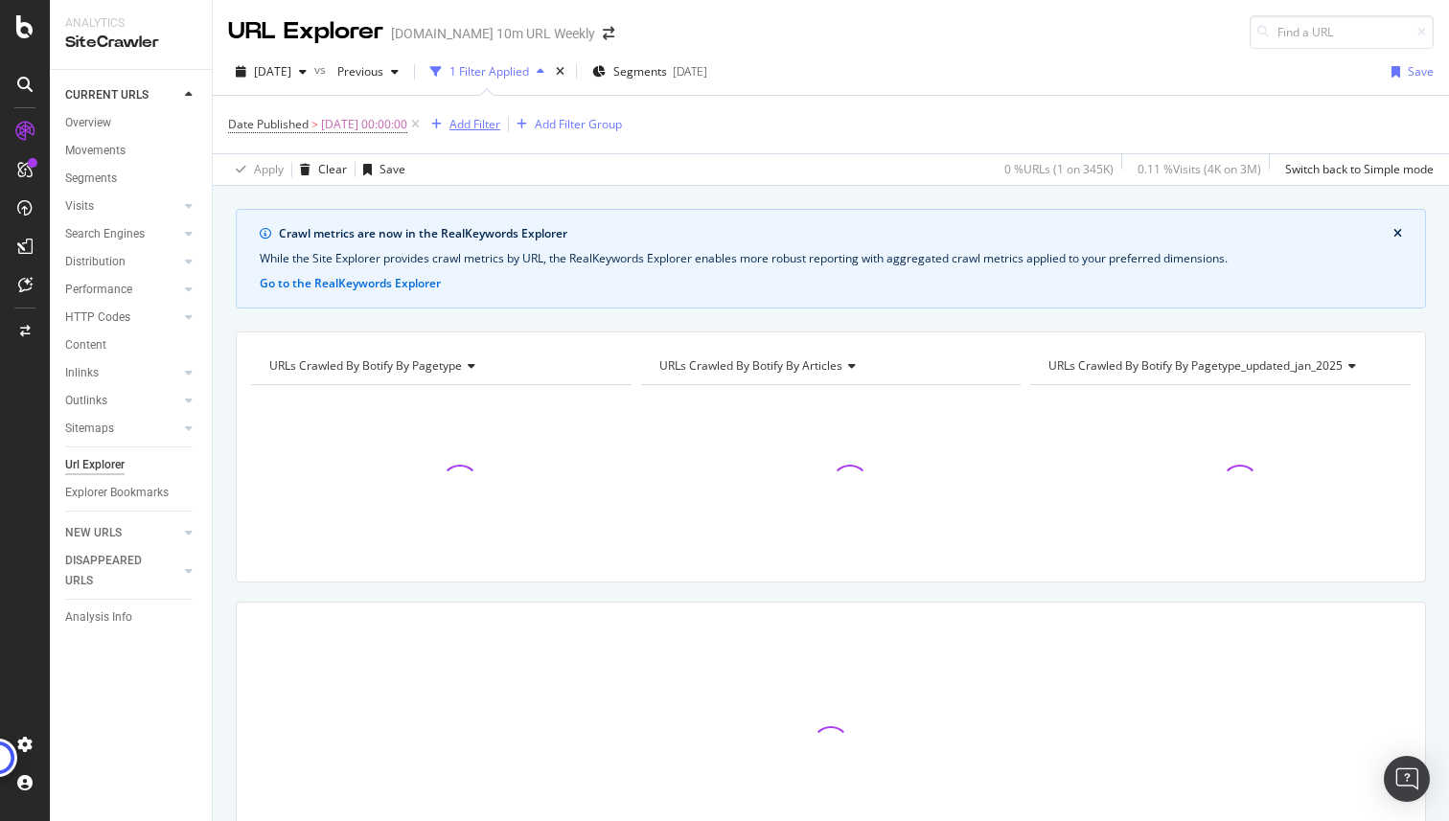
click at [493, 128] on div "Add Filter" at bounding box center [474, 124] width 51 height 16
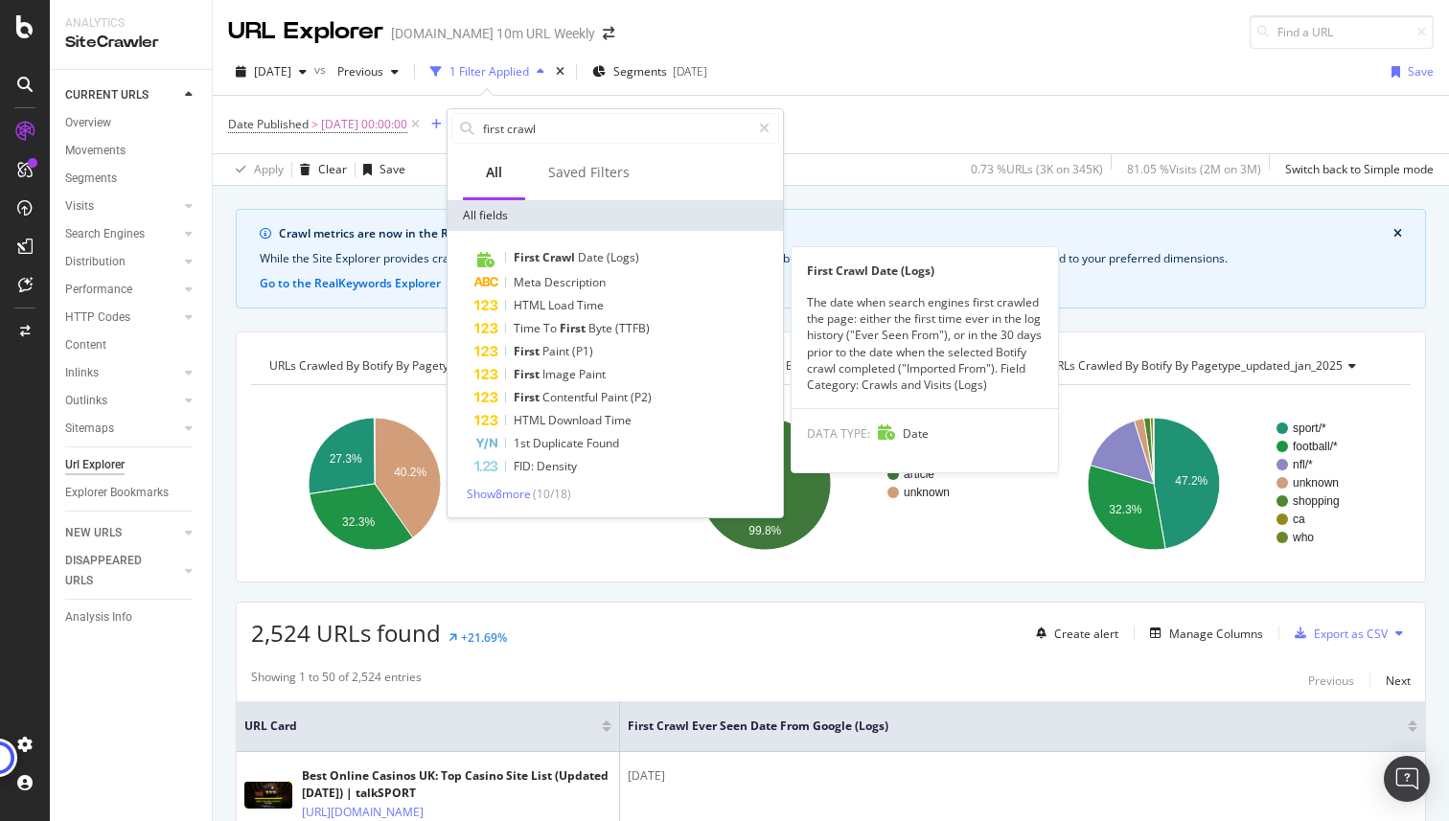
type input "first crawl"
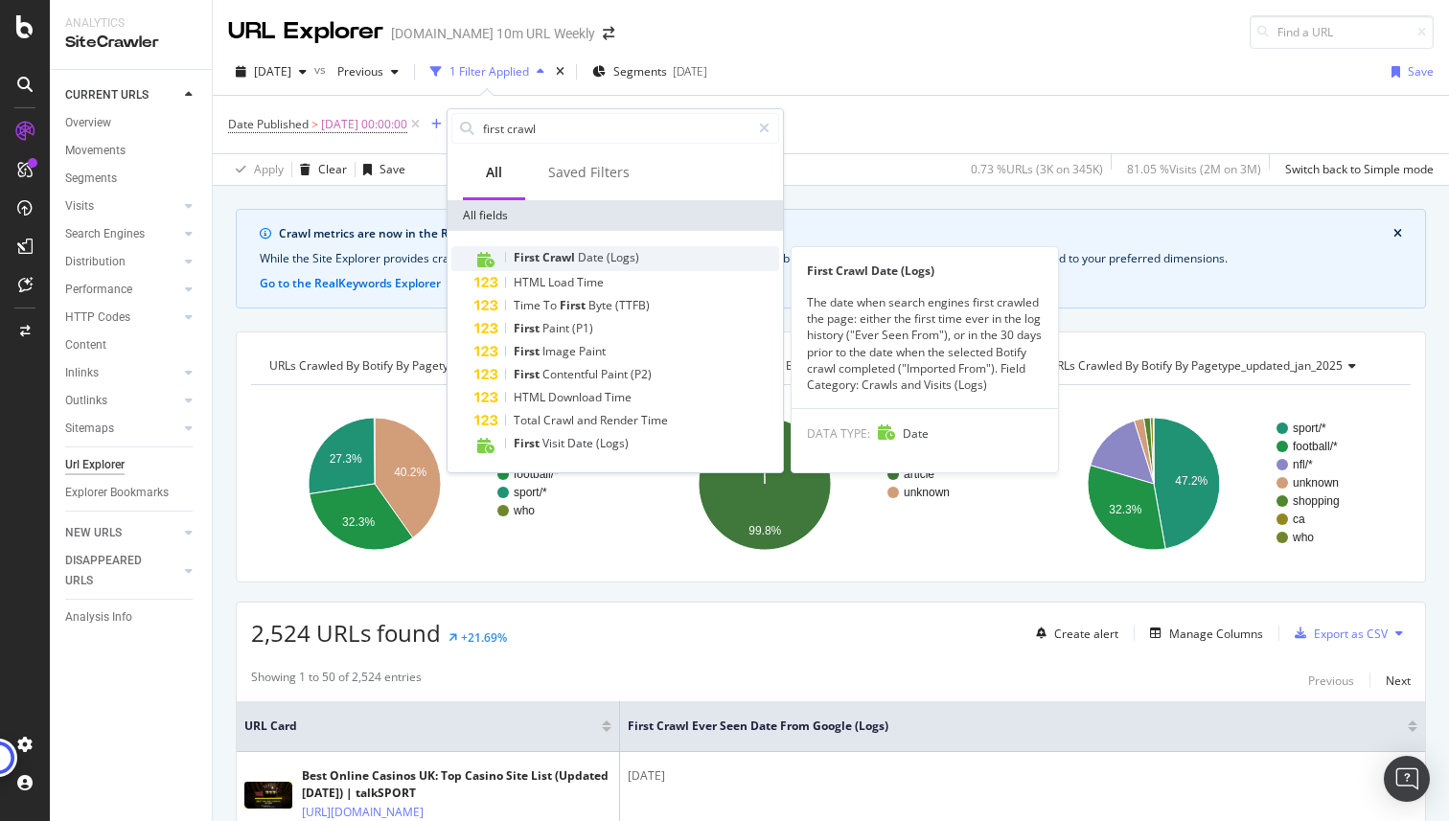
click at [550, 257] on span "Crawl" at bounding box center [559, 257] width 35 height 16
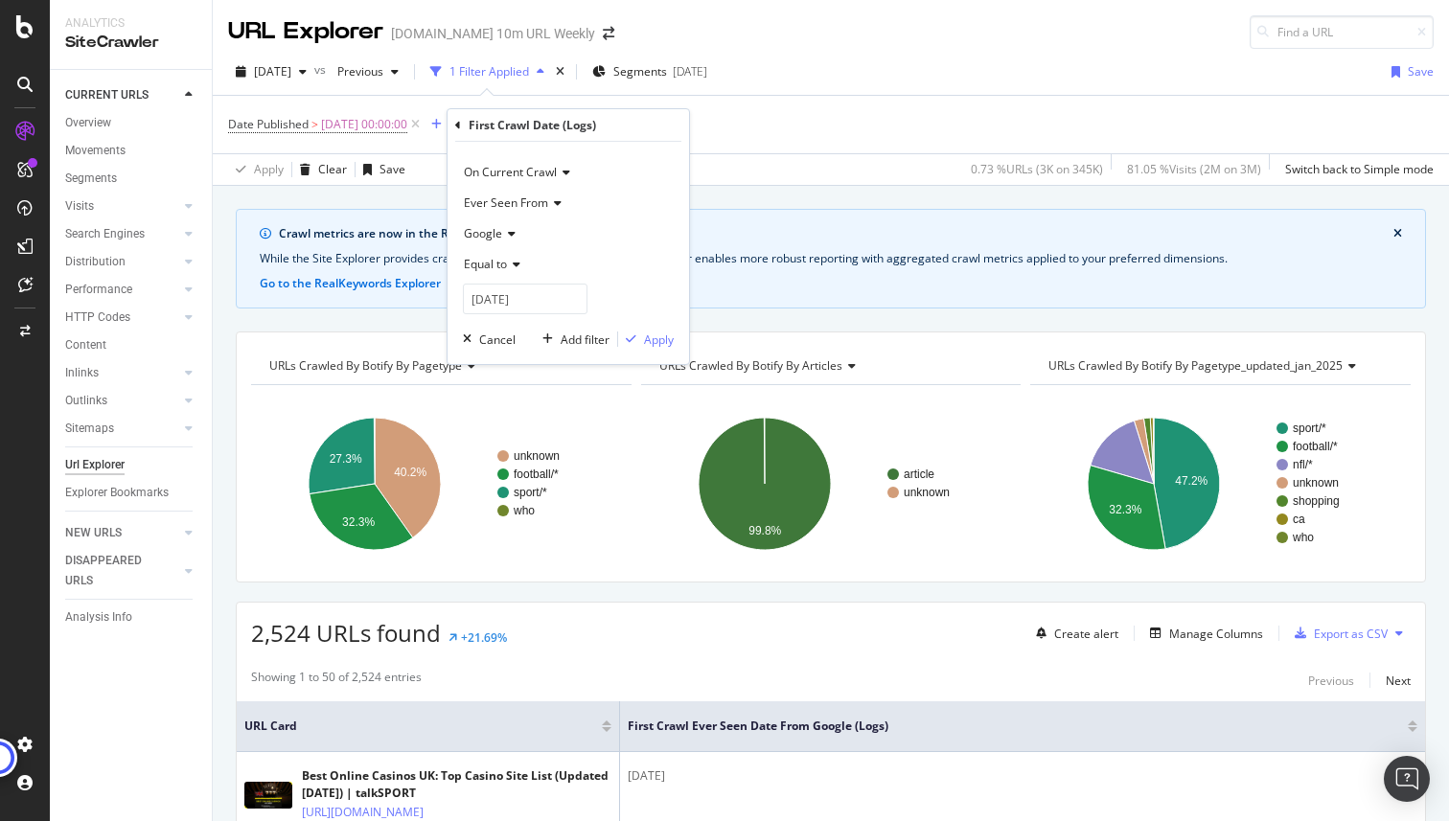
click at [505, 262] on span "Equal to" at bounding box center [485, 264] width 43 height 16
click at [510, 374] on div "Before" at bounding box center [570, 378] width 205 height 25
click at [505, 306] on input "[DATE]" at bounding box center [525, 299] width 125 height 31
click at [509, 334] on link at bounding box center [504, 331] width 14 height 33
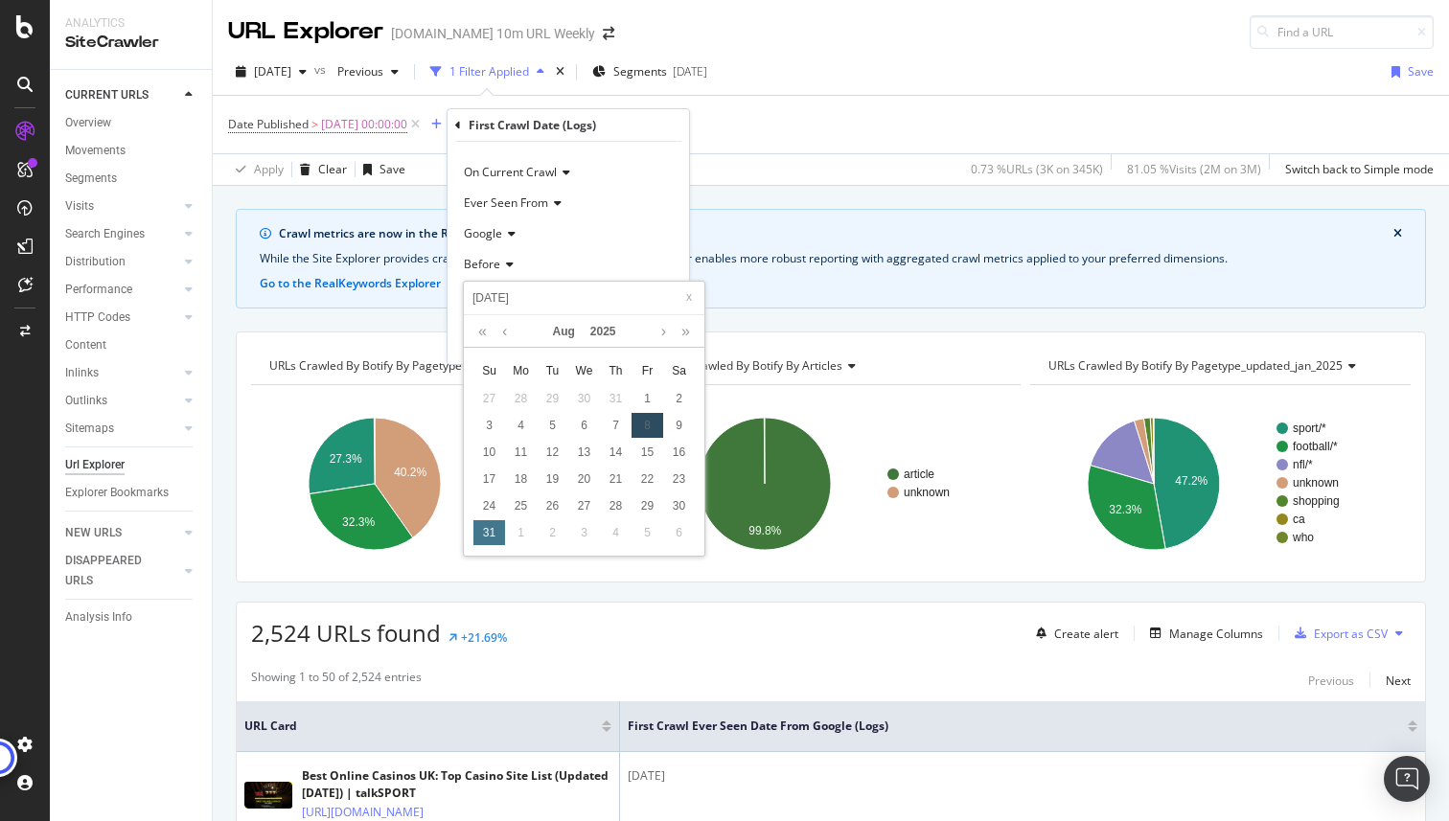
click at [487, 531] on div "31" at bounding box center [489, 532] width 32 height 25
type input "[DATE]"
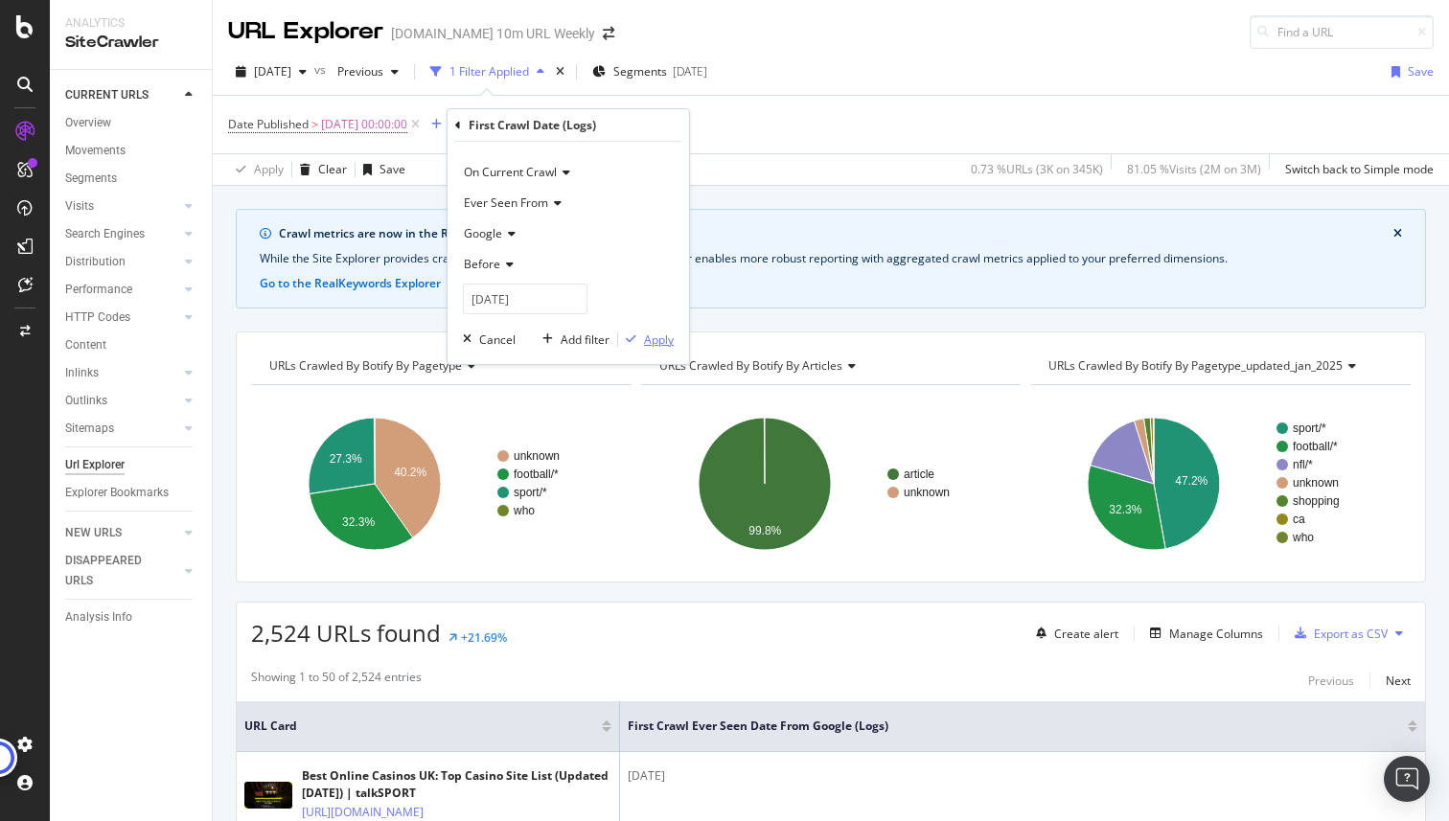
click at [654, 345] on div "Apply" at bounding box center [659, 340] width 30 height 16
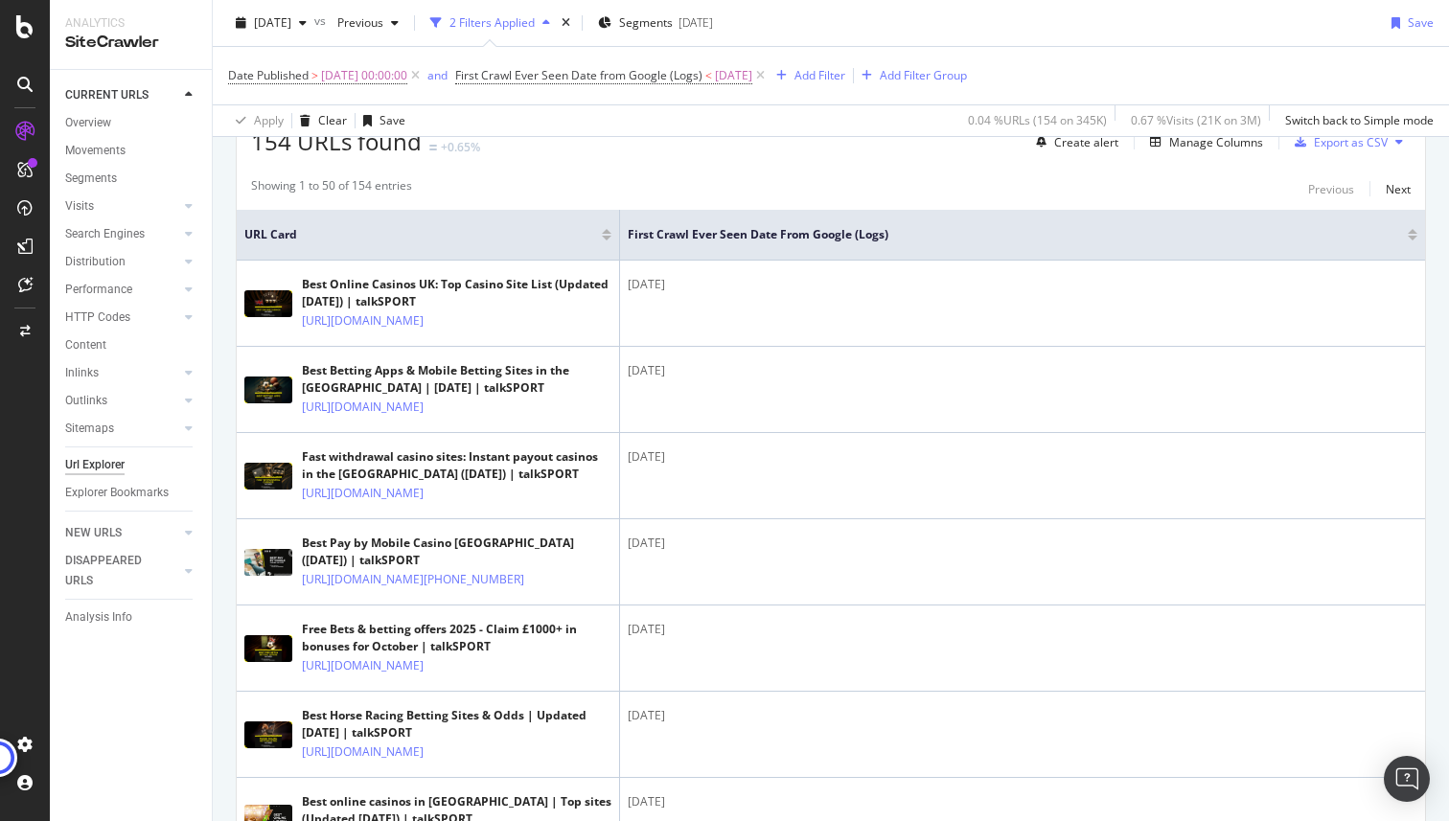
scroll to position [422, 0]
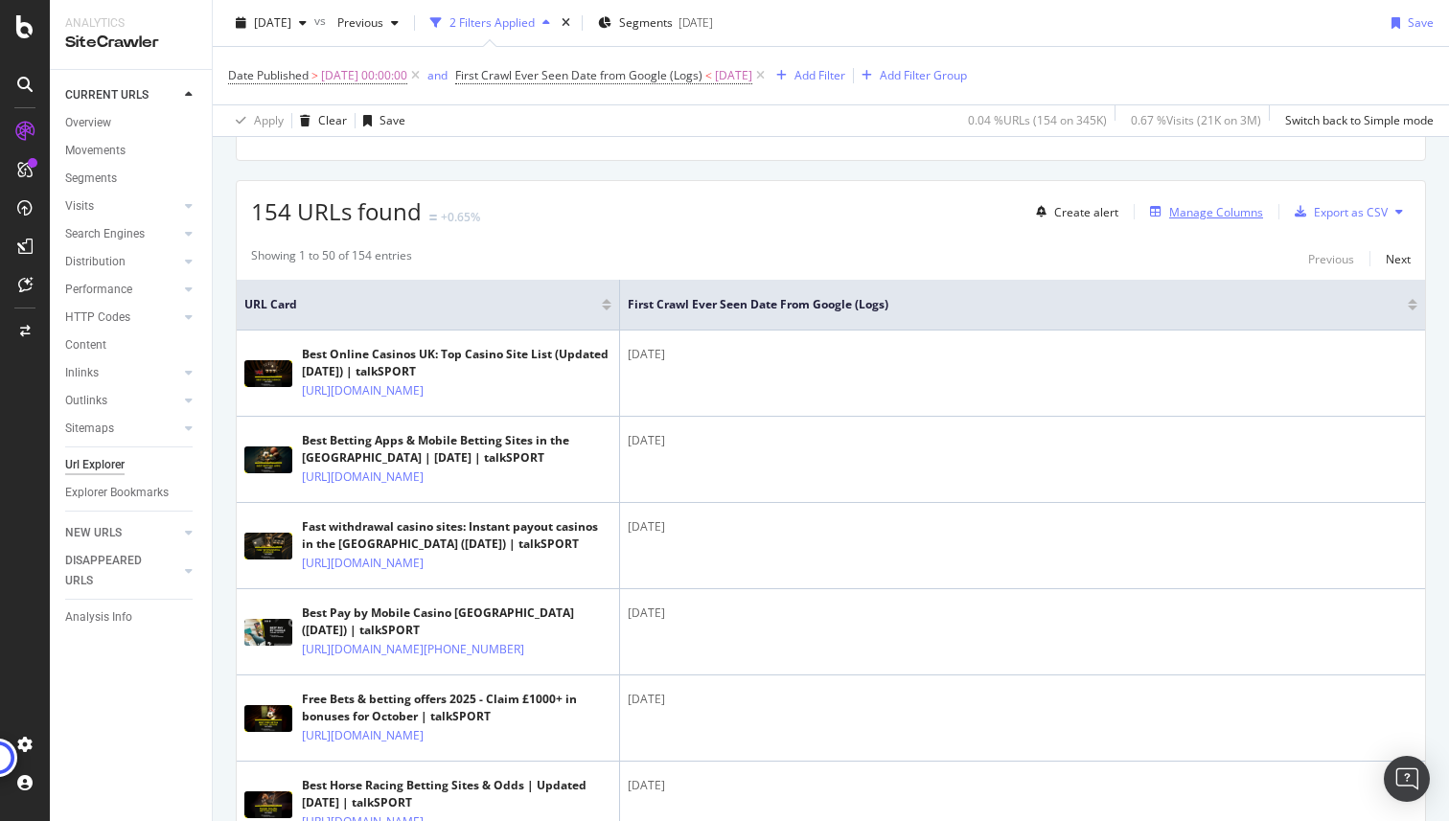
click at [1186, 220] on div "Manage Columns" at bounding box center [1202, 211] width 121 height 21
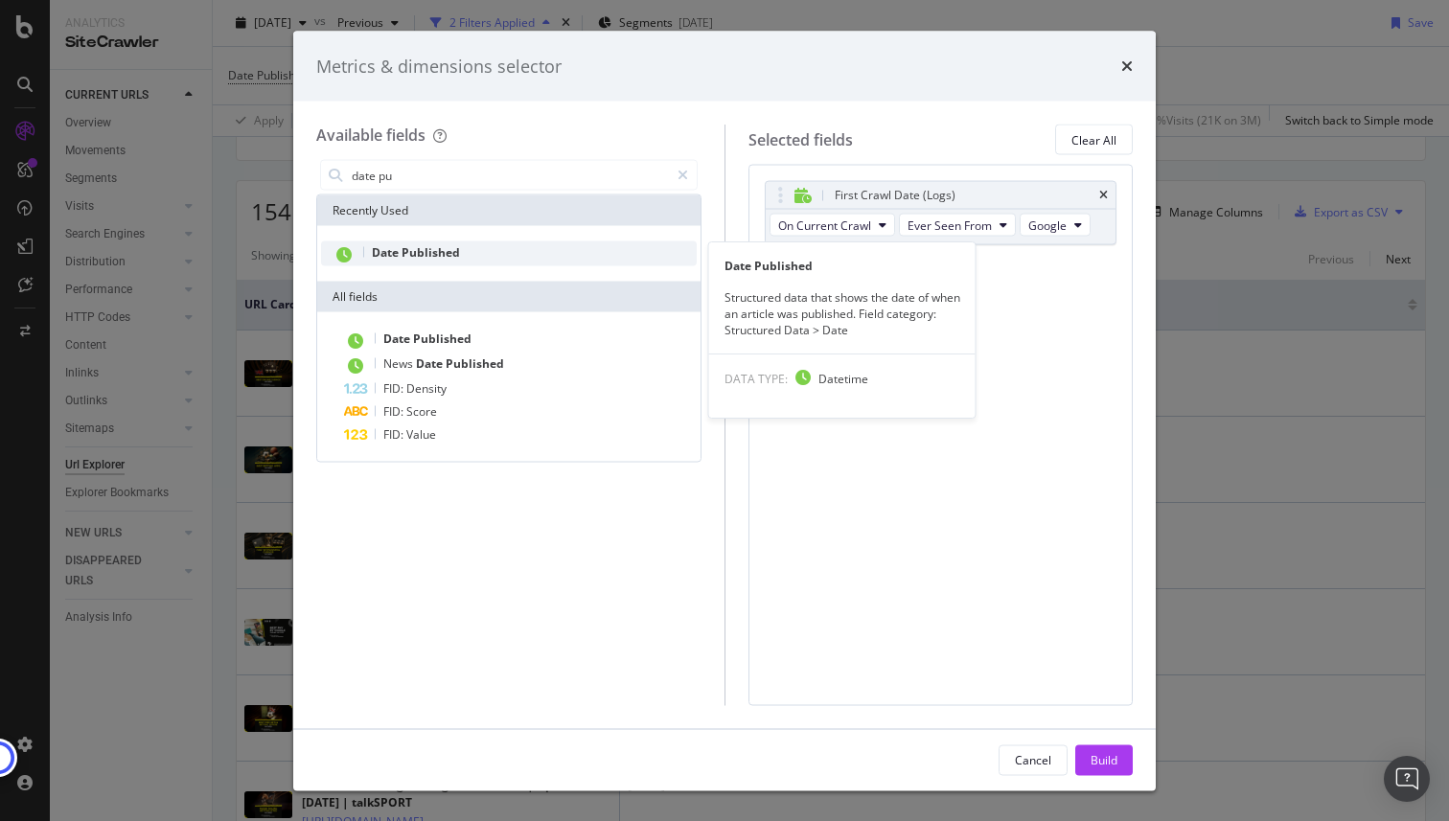
type input "date pu"
click at [397, 253] on span "Date" at bounding box center [387, 252] width 30 height 16
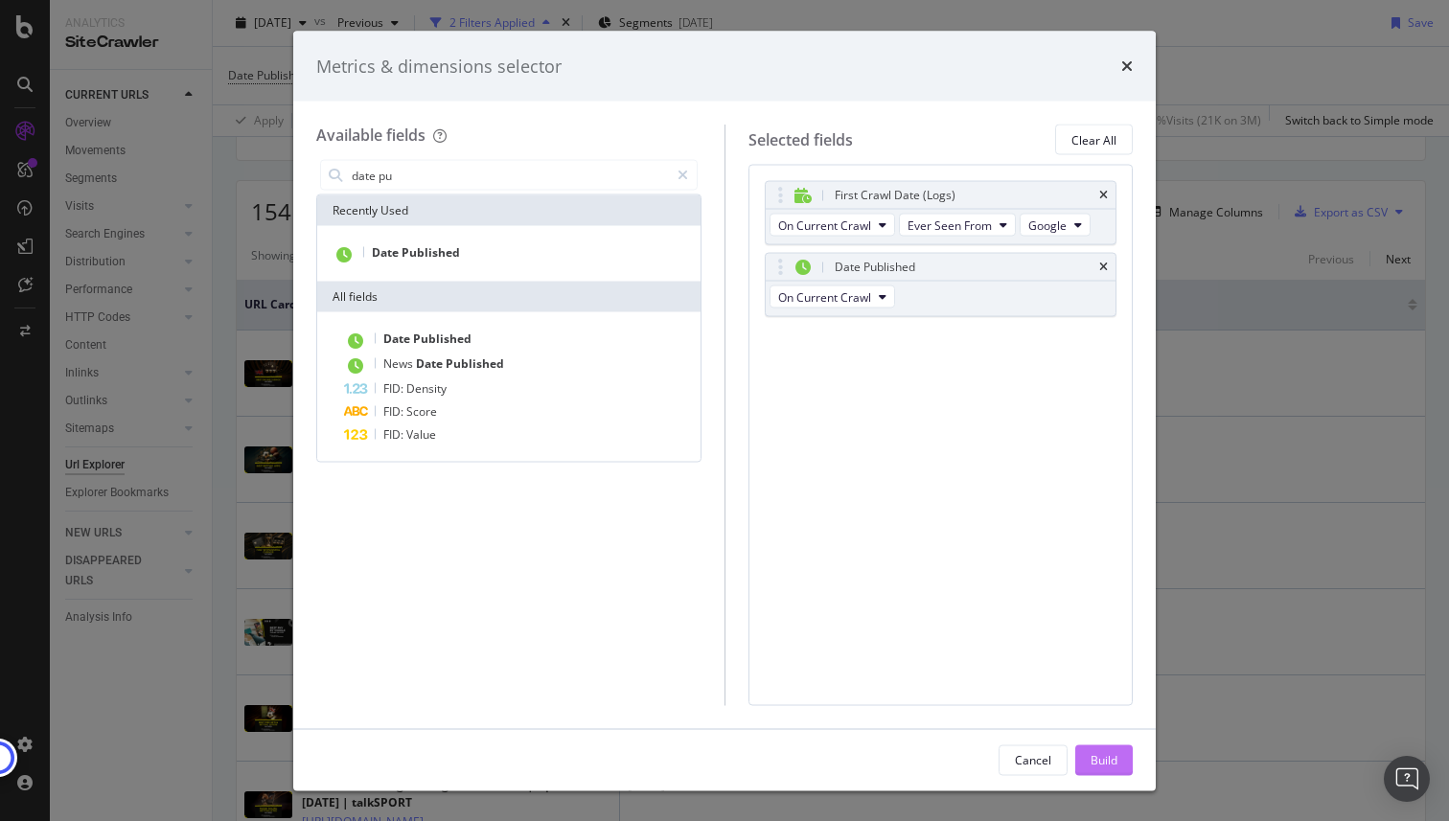
click at [1099, 768] on div "Build" at bounding box center [1103, 759] width 27 height 29
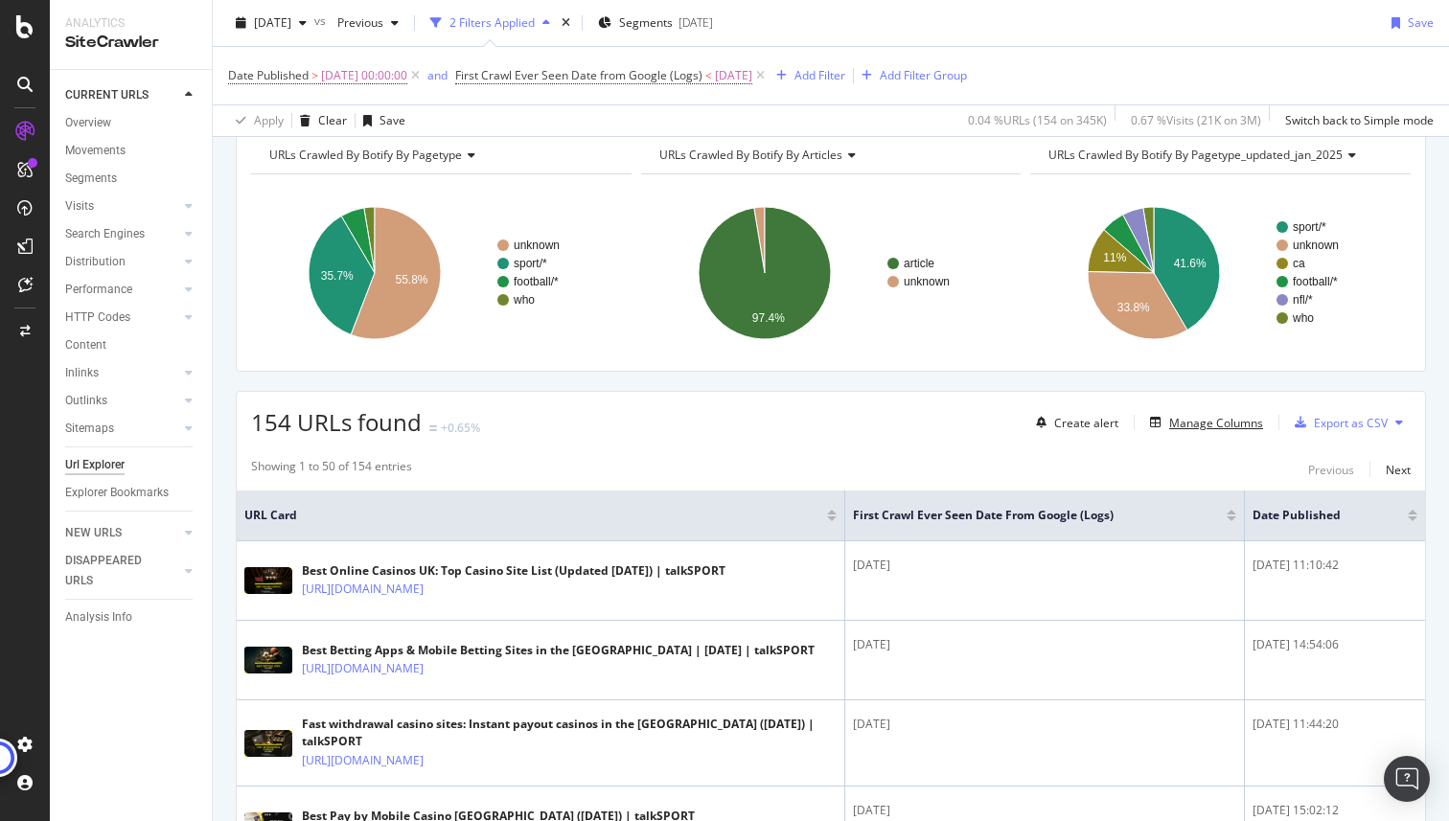
scroll to position [212, 0]
click at [1314, 415] on div "Export as CSV" at bounding box center [1351, 422] width 74 height 16
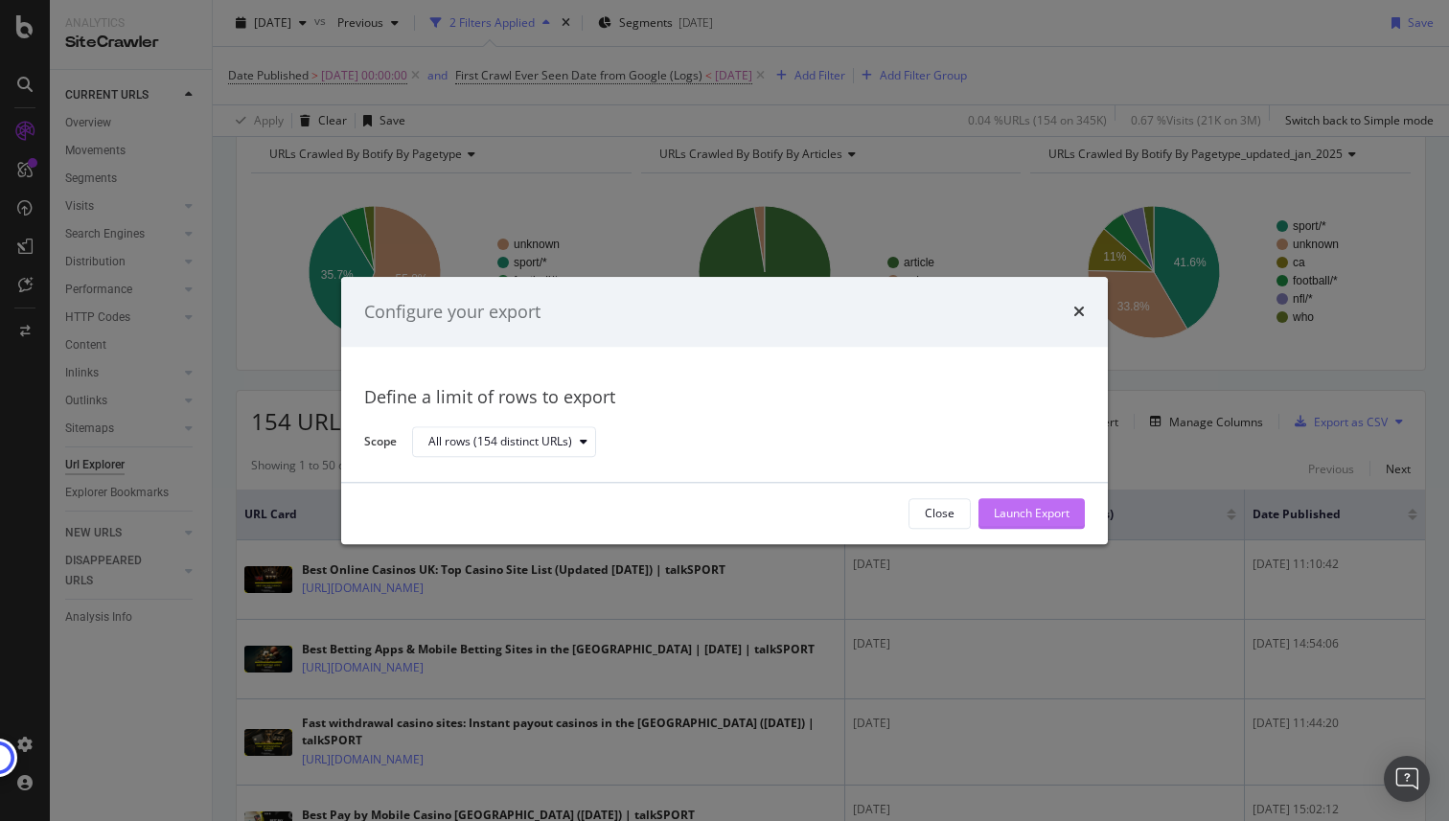
click at [1034, 515] on div "Launch Export" at bounding box center [1032, 514] width 76 height 16
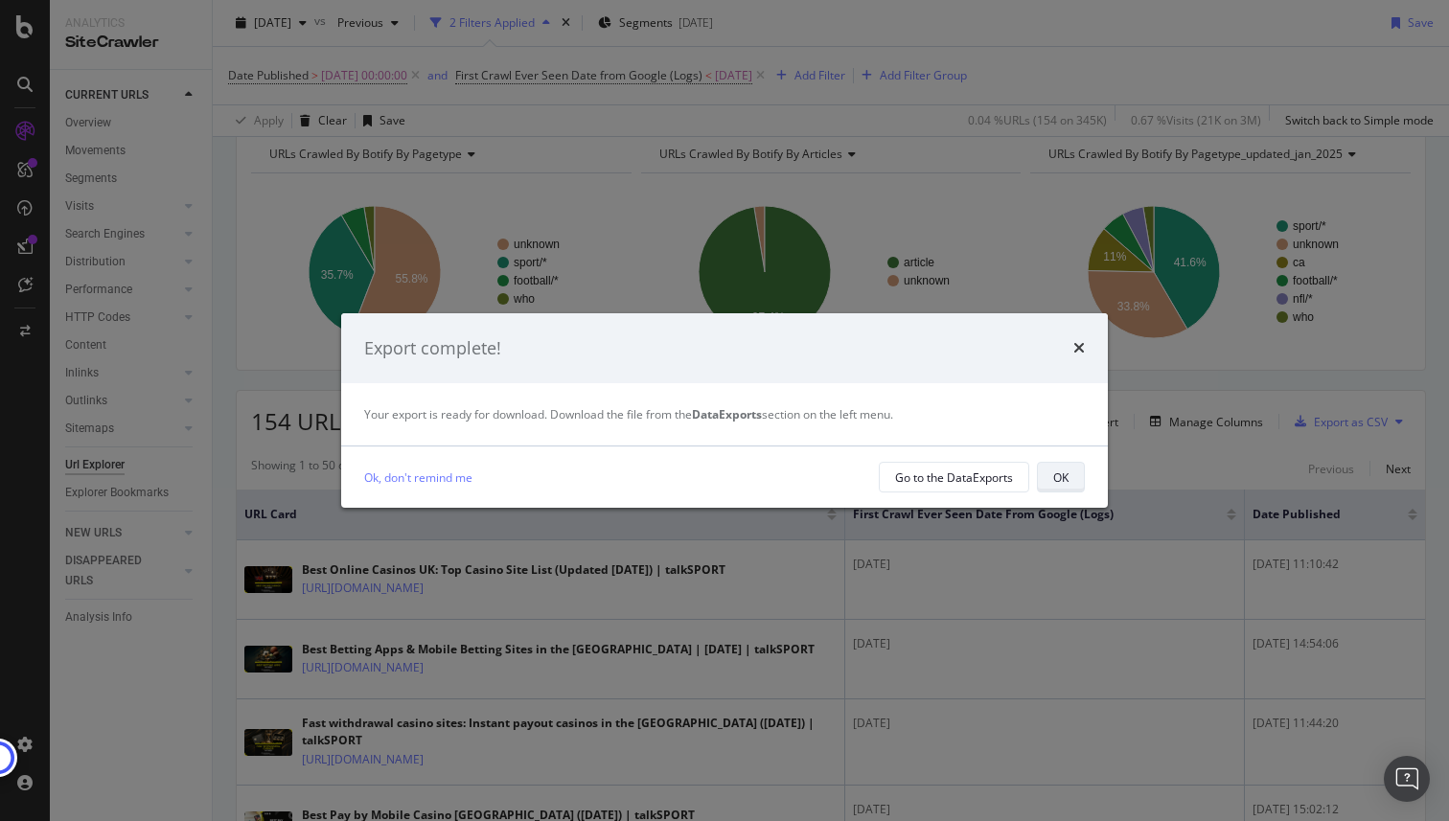
click at [1063, 469] on div "OK" at bounding box center [1060, 477] width 15 height 16
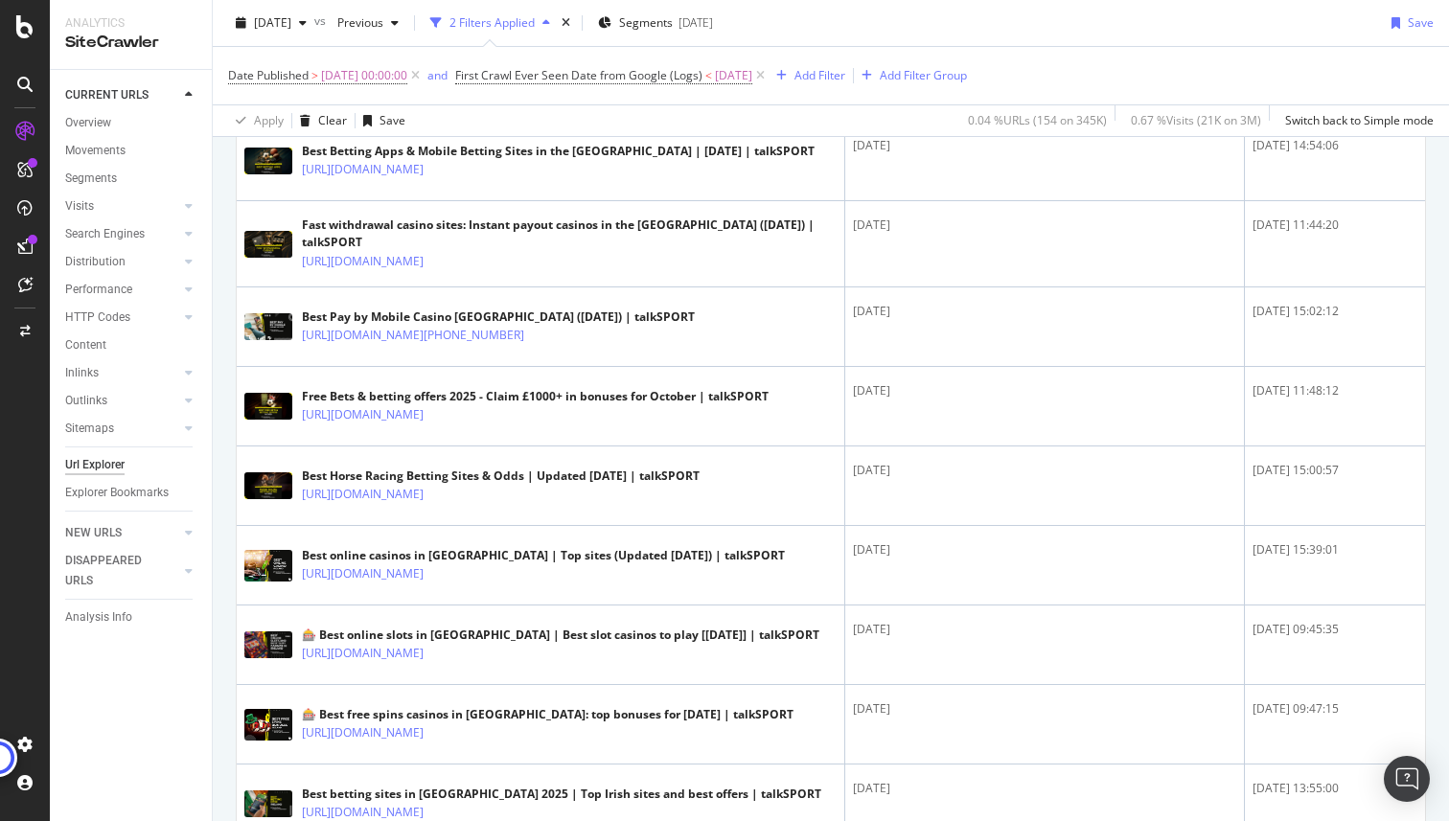
scroll to position [711, 0]
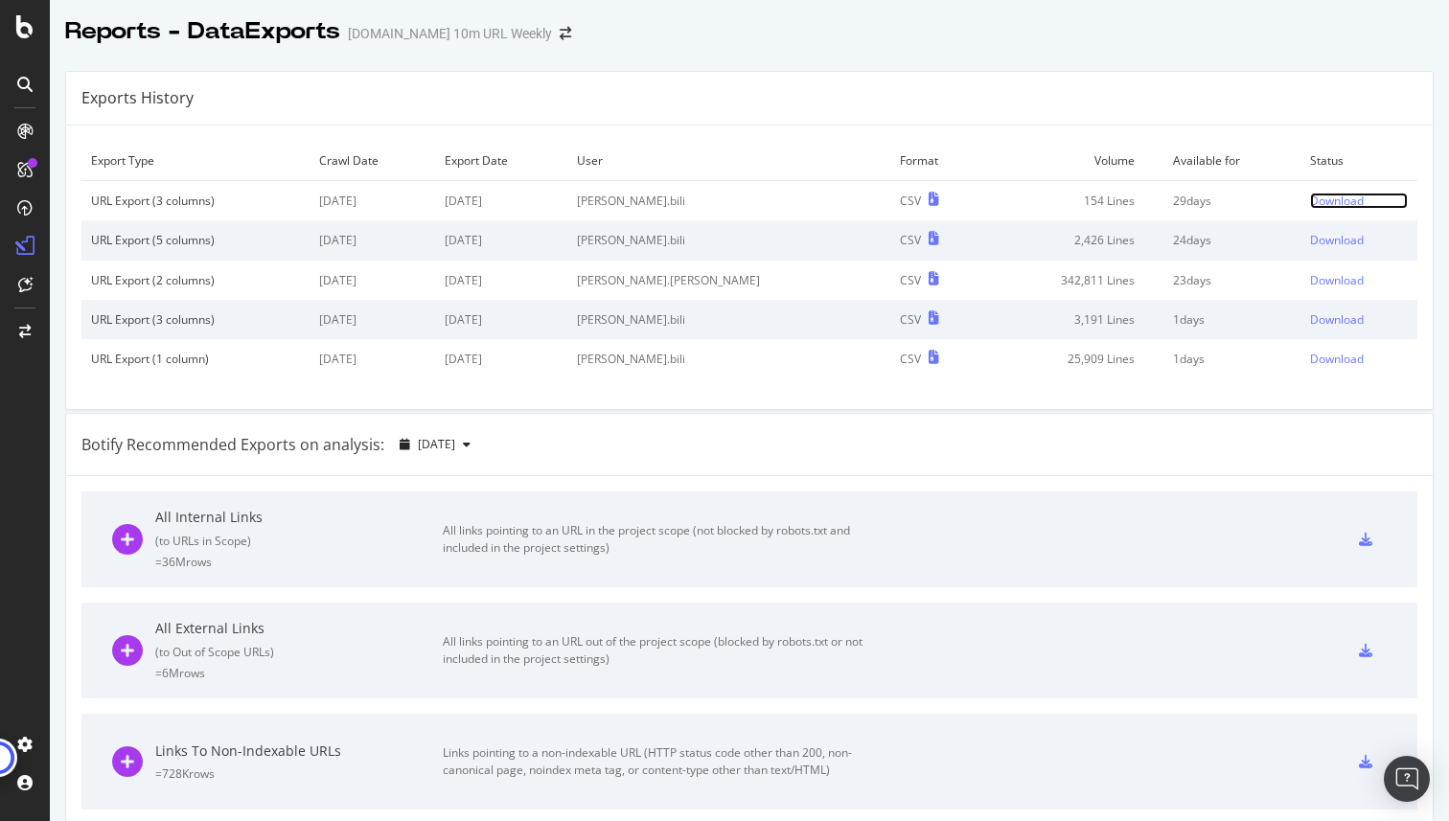
click at [1310, 193] on div "Download" at bounding box center [1337, 201] width 54 height 16
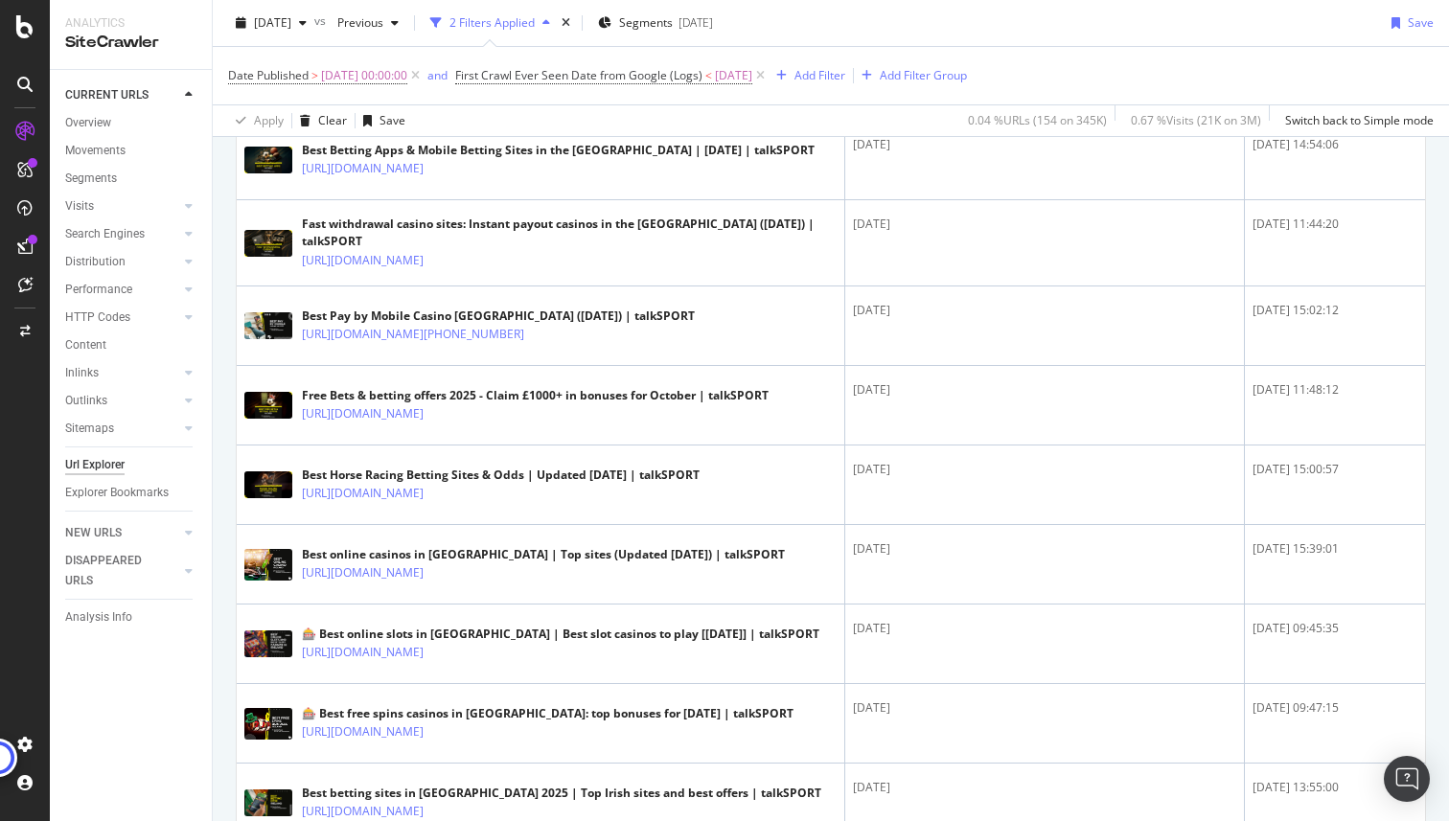
scroll to position [712, 0]
